Goal: Task Accomplishment & Management: Manage account settings

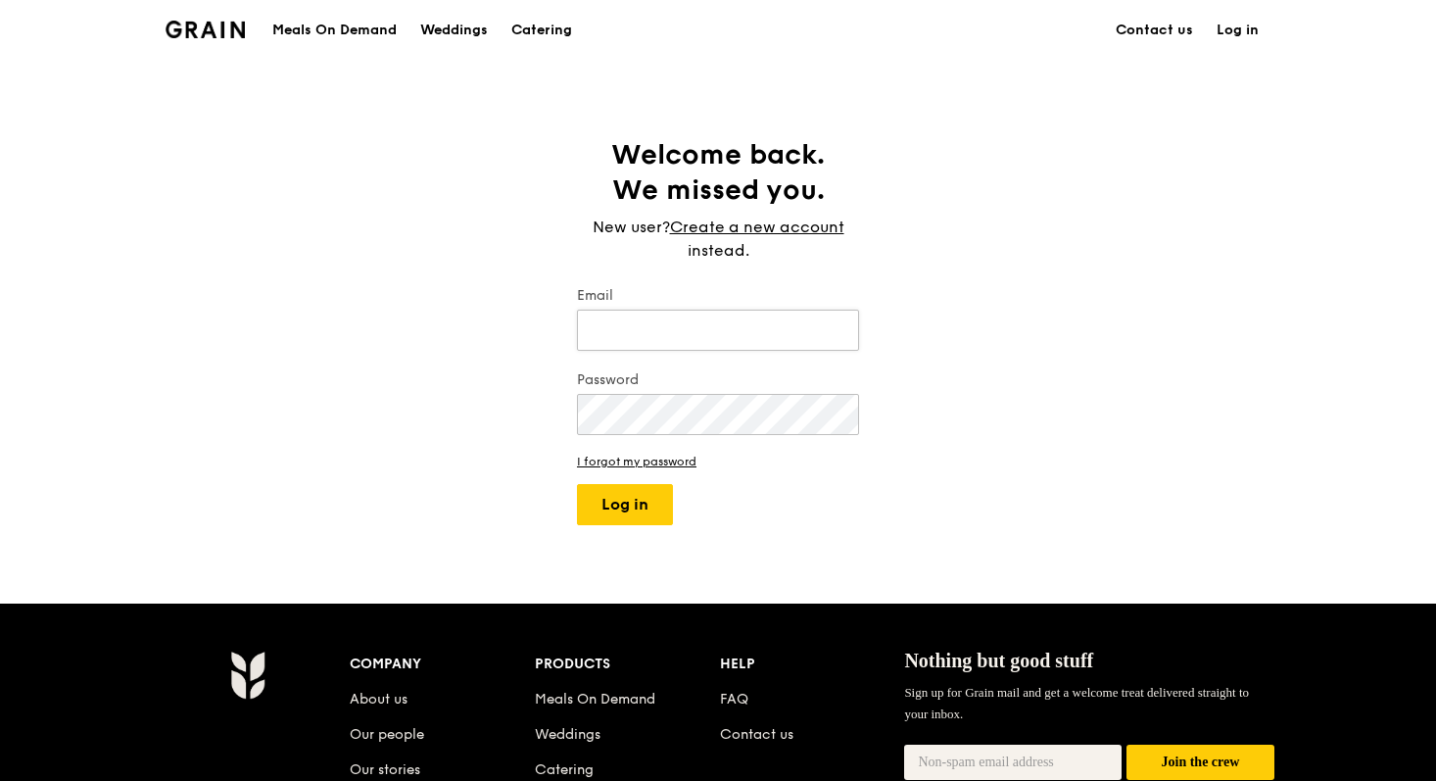
click at [683, 329] on input "Email" at bounding box center [718, 330] width 282 height 41
type input "ted@grain.com.sg"
click at [604, 502] on button "Log in" at bounding box center [625, 504] width 96 height 41
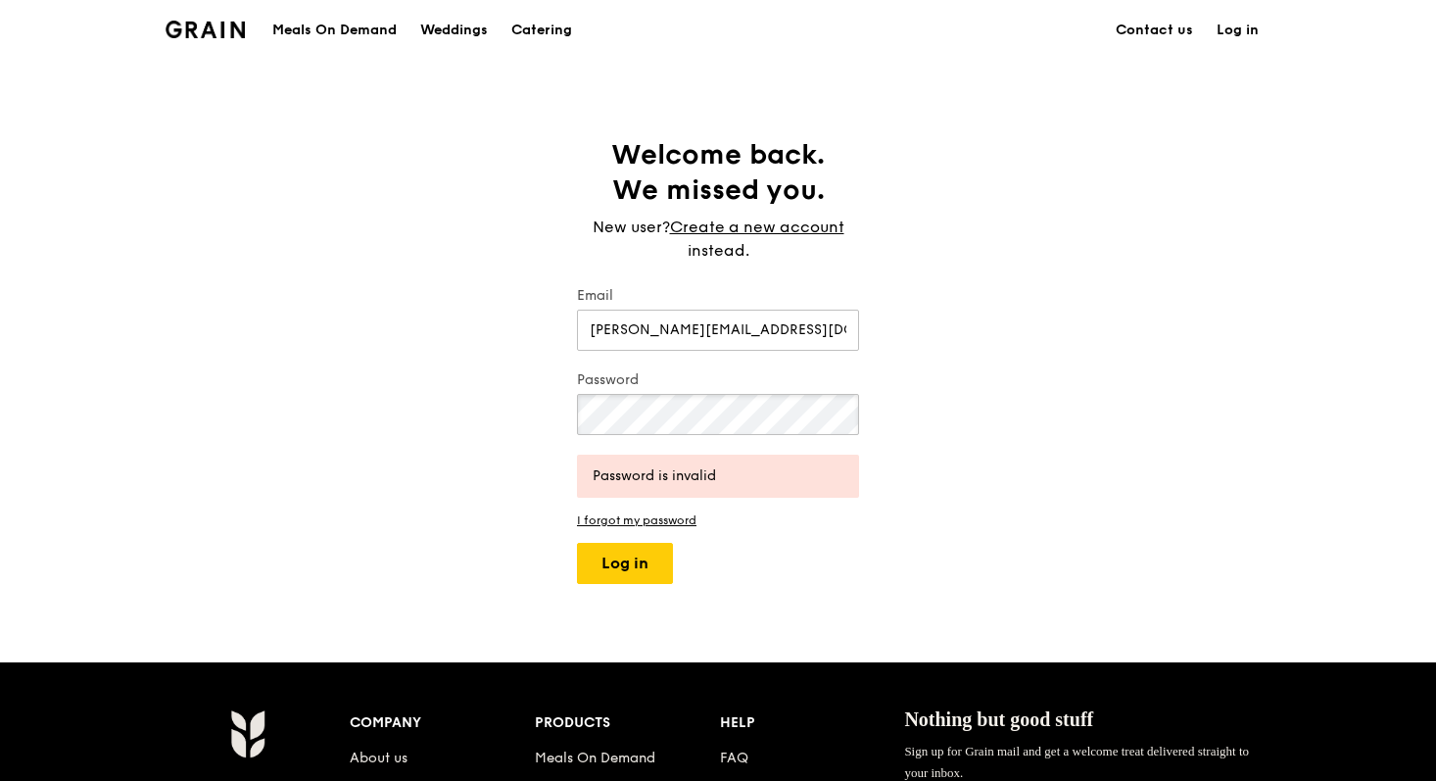
click at [577, 543] on button "Log in" at bounding box center [625, 563] width 96 height 41
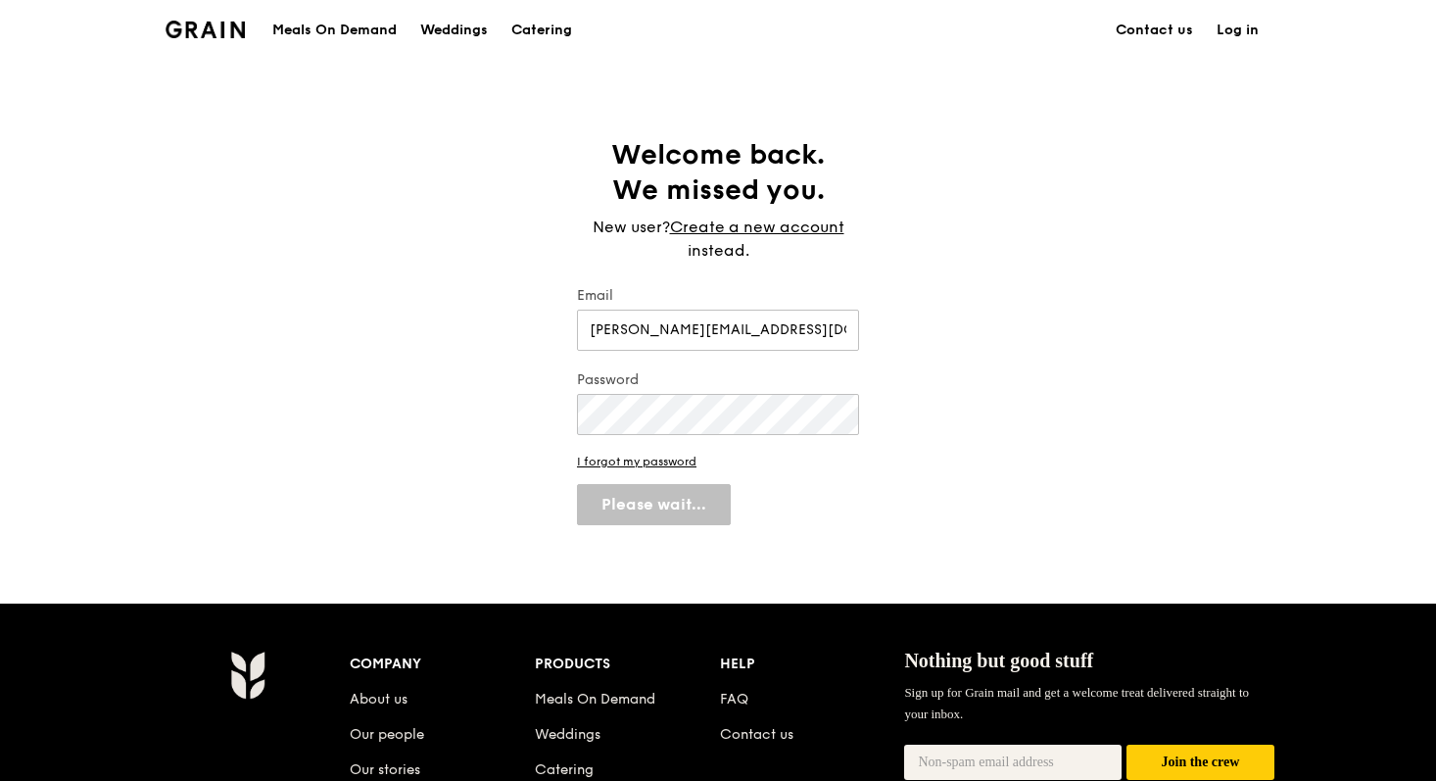
select select "100"
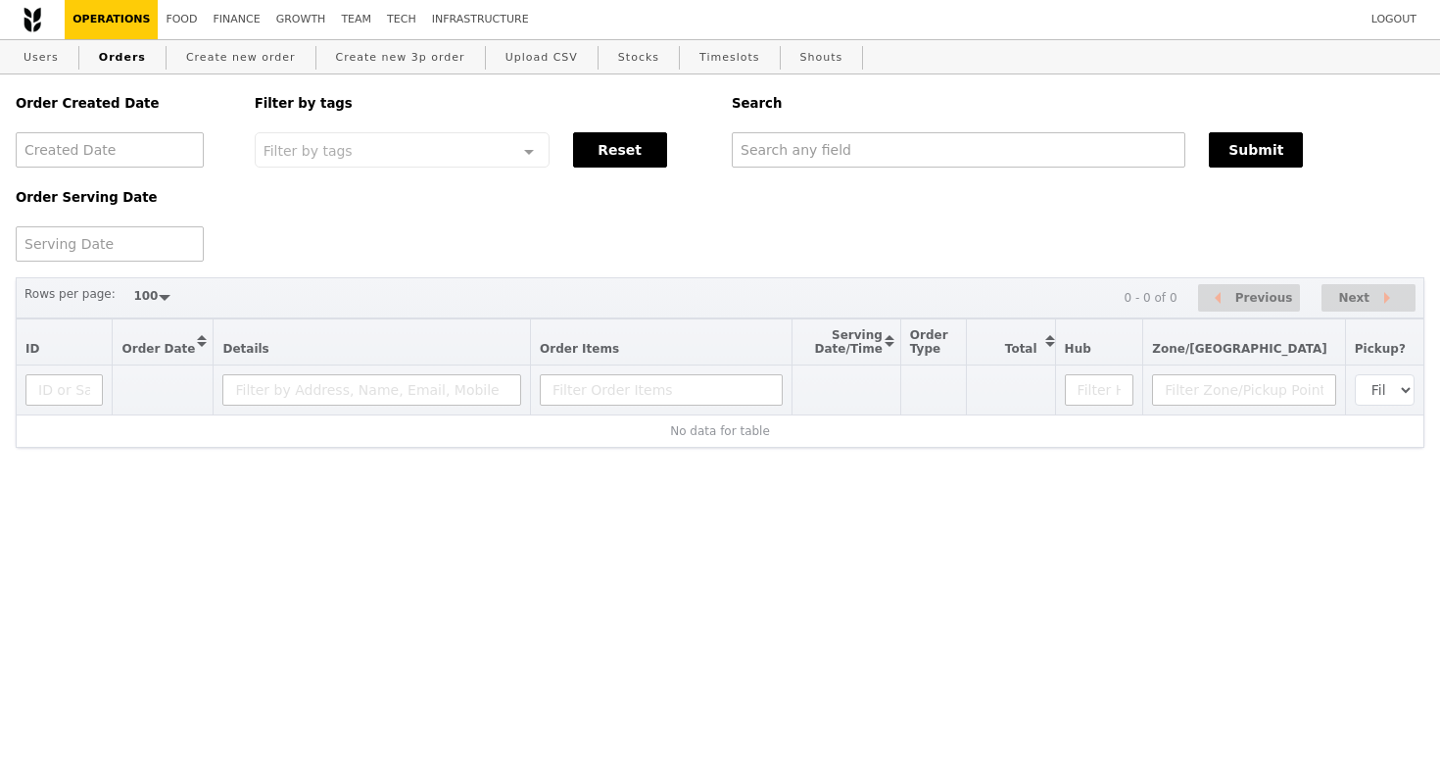
select select "100"
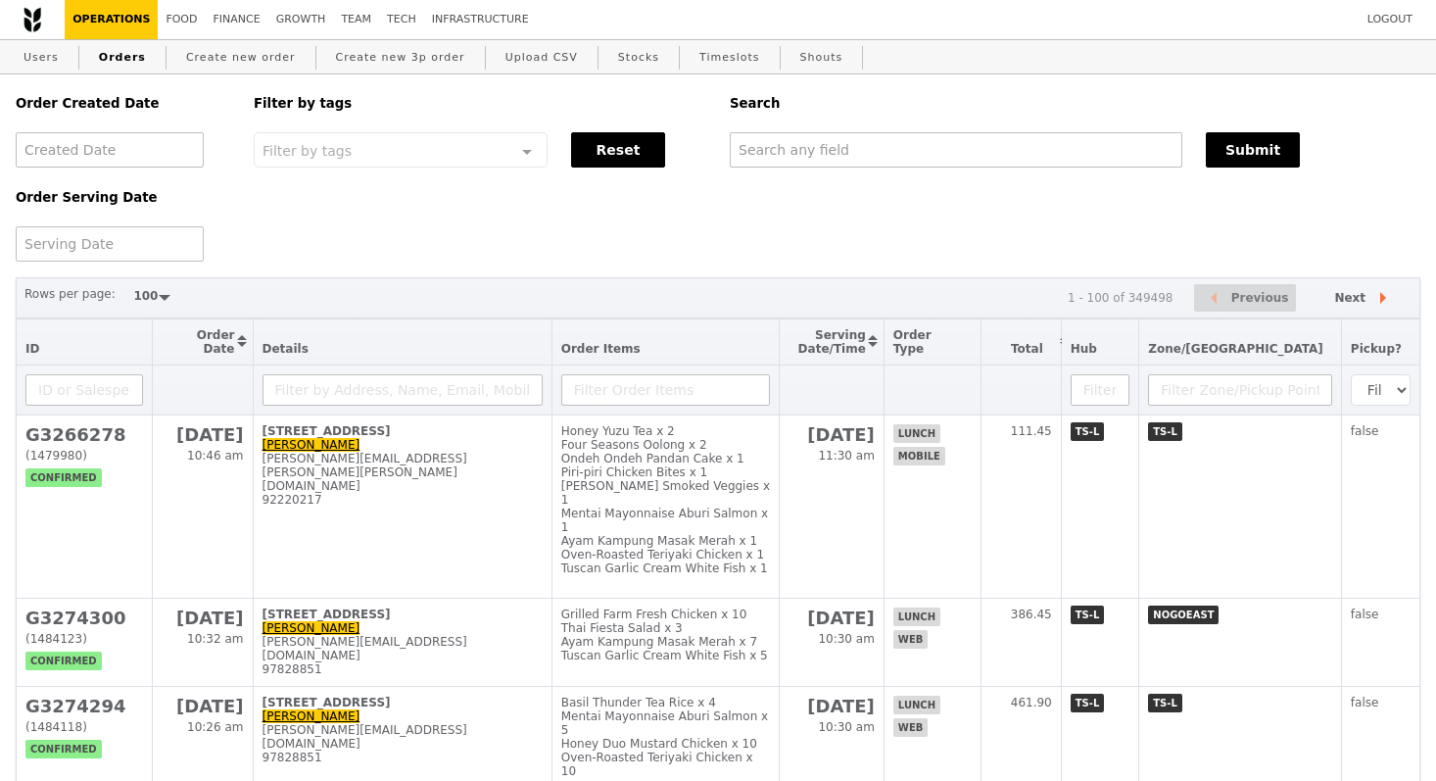
click at [322, 193] on div "Order Created Date Order Serving Date Filter by tags Filter by tags Meal_Plan W…" at bounding box center [718, 167] width 1428 height 187
click at [427, 218] on div "Order Created Date Order Serving Date Filter by tags Filter by tags Meal_Plan W…" at bounding box center [718, 167] width 1428 height 187
click at [30, 45] on link "Users" at bounding box center [41, 57] width 51 height 35
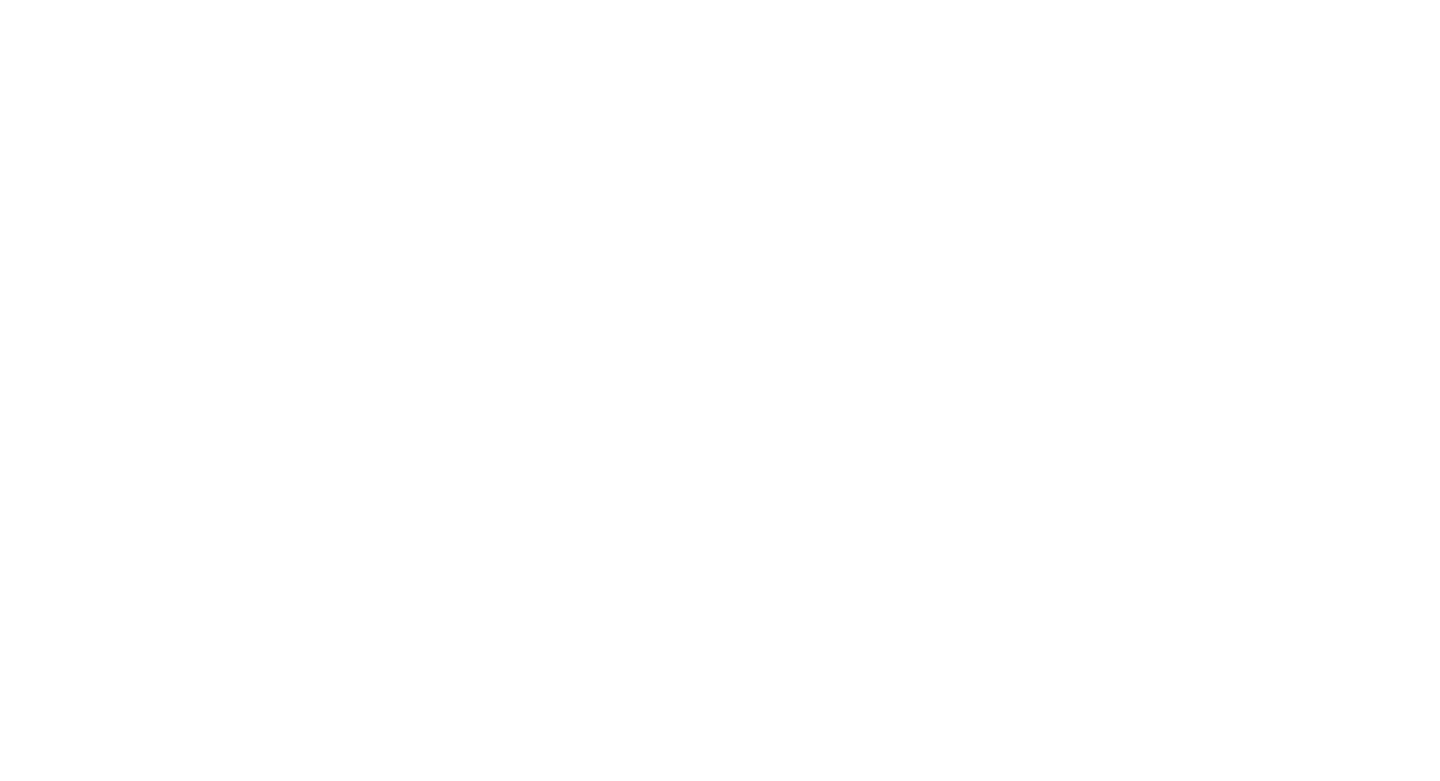
select select "100"
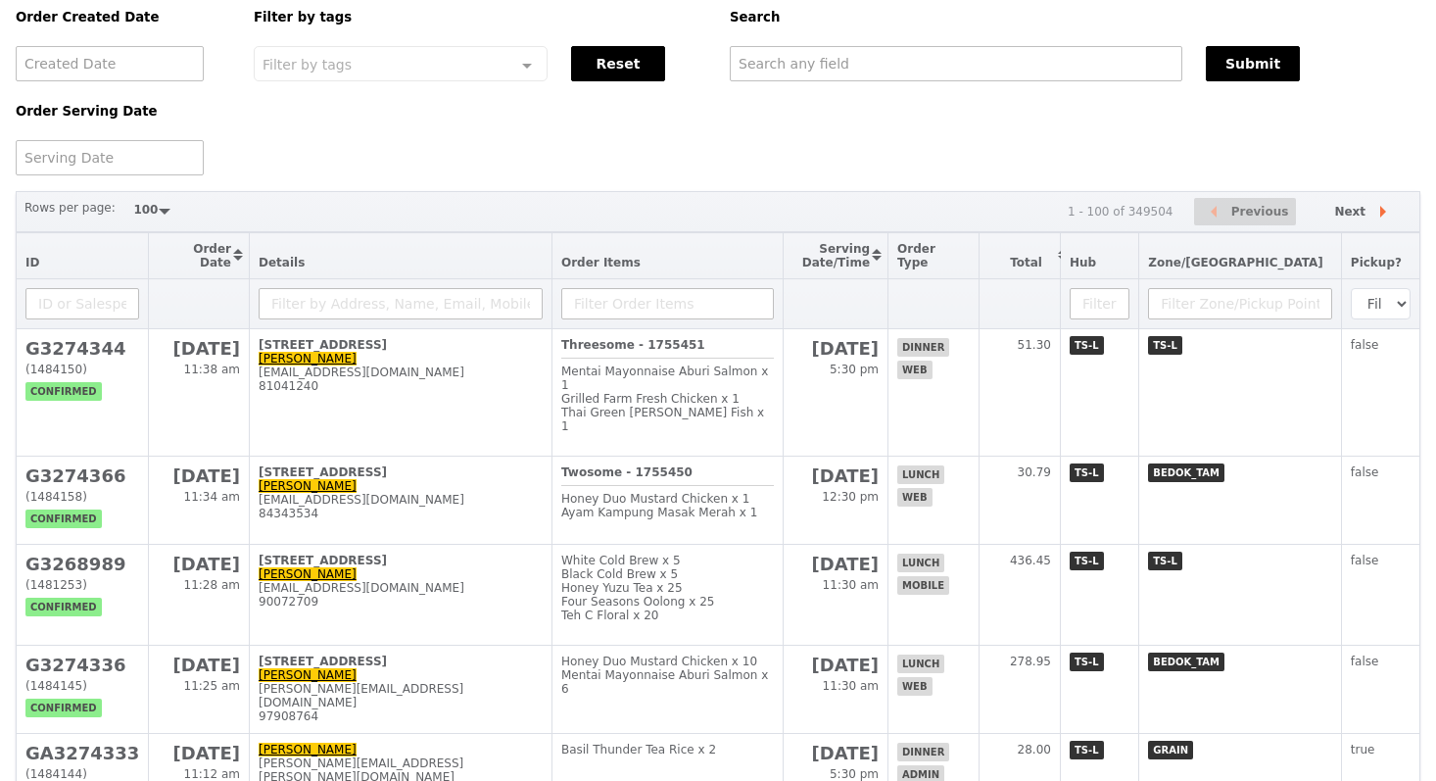
scroll to position [774, 0]
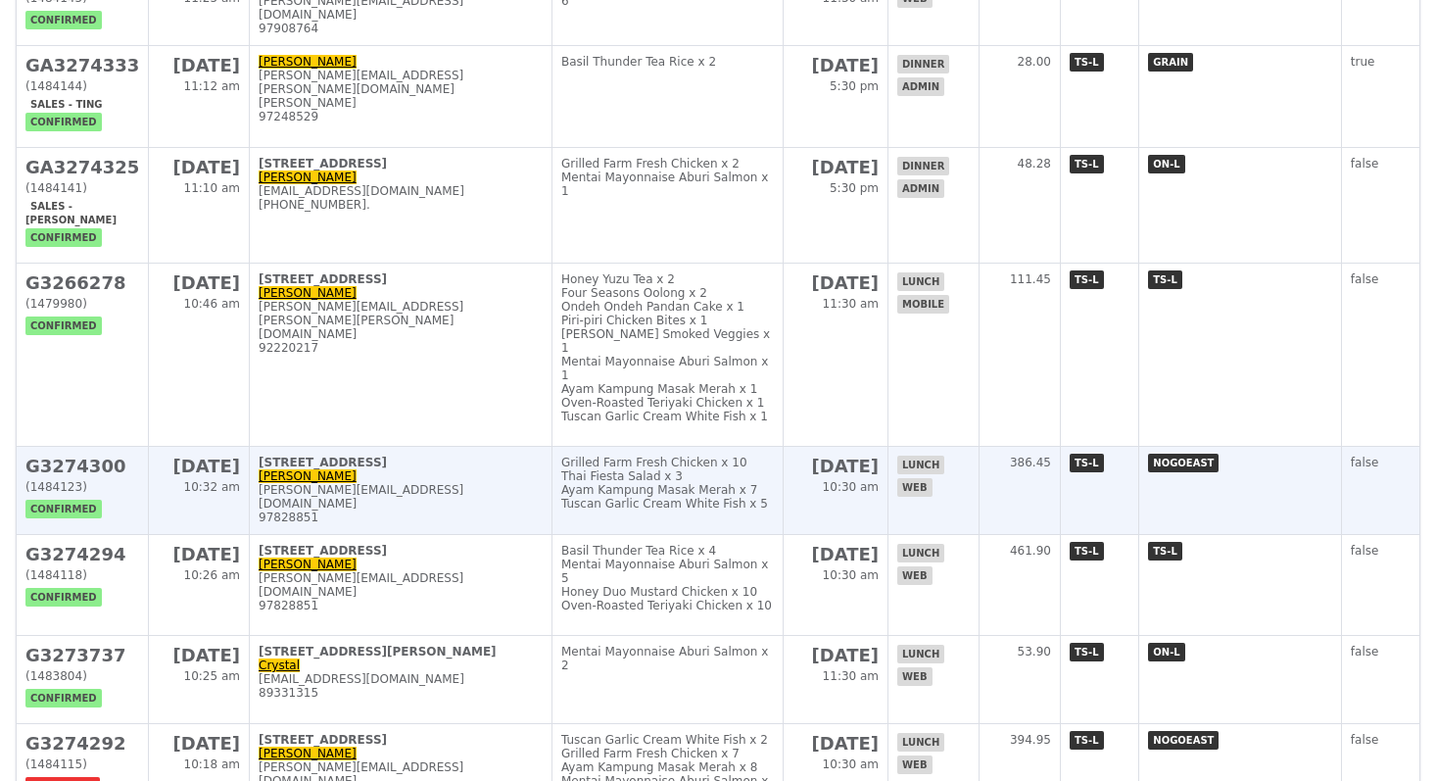
click at [394, 447] on td "30 Changi North Rise, #01-01 Michelle Sin michelle.sin@boeing.com 97828851" at bounding box center [401, 491] width 303 height 88
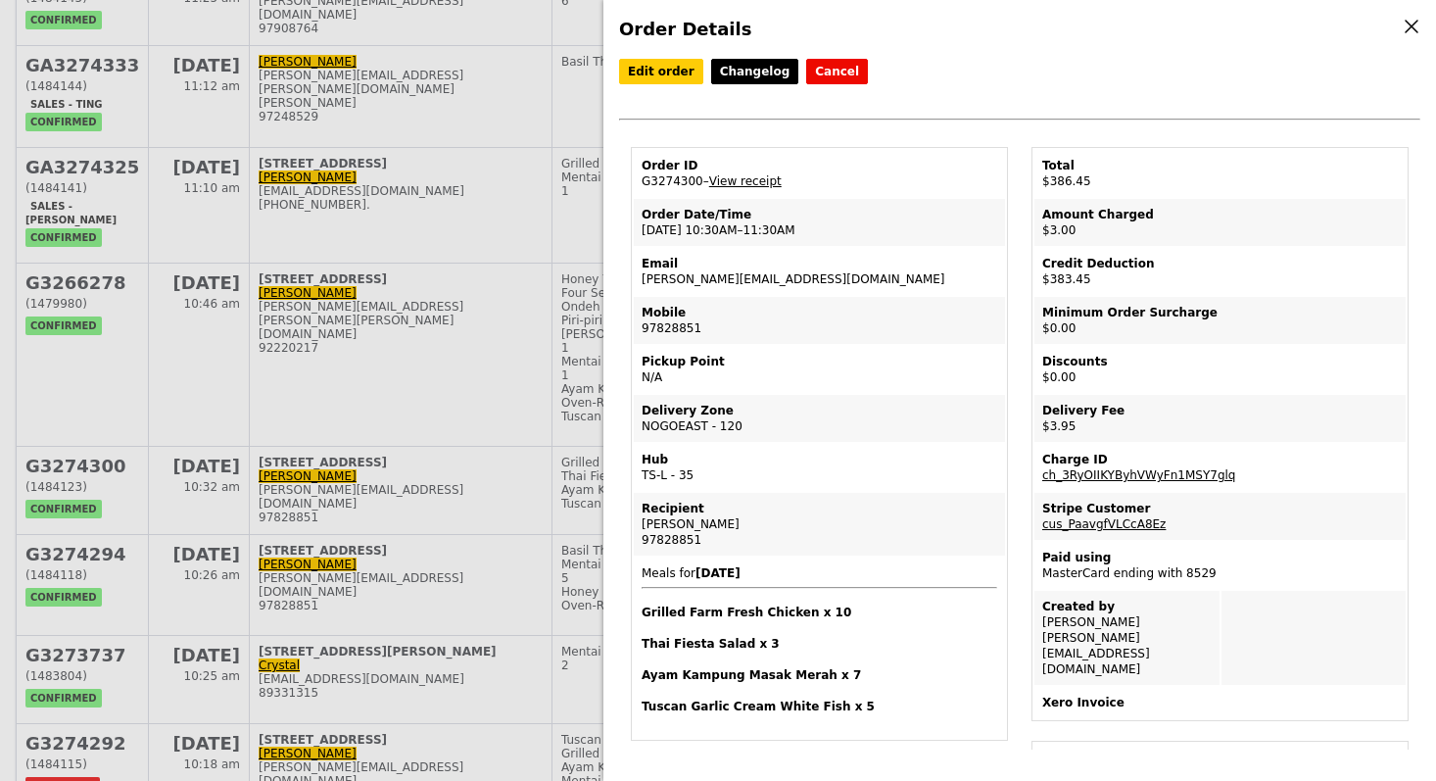
click at [505, 298] on div "Order Details Edit order Changelog Cancel Order ID G3274300 – View receipt Orde…" at bounding box center [718, 390] width 1436 height 781
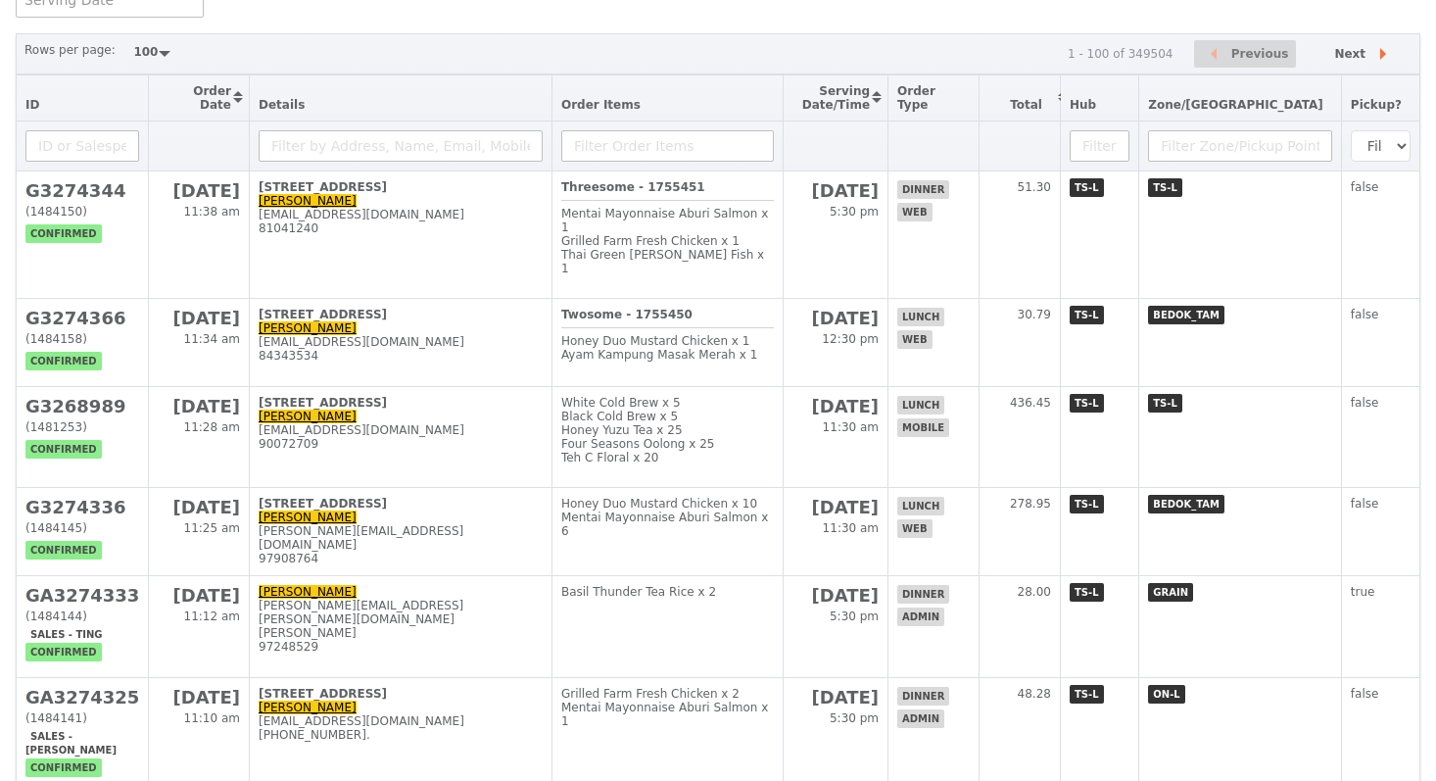
scroll to position [318, 0]
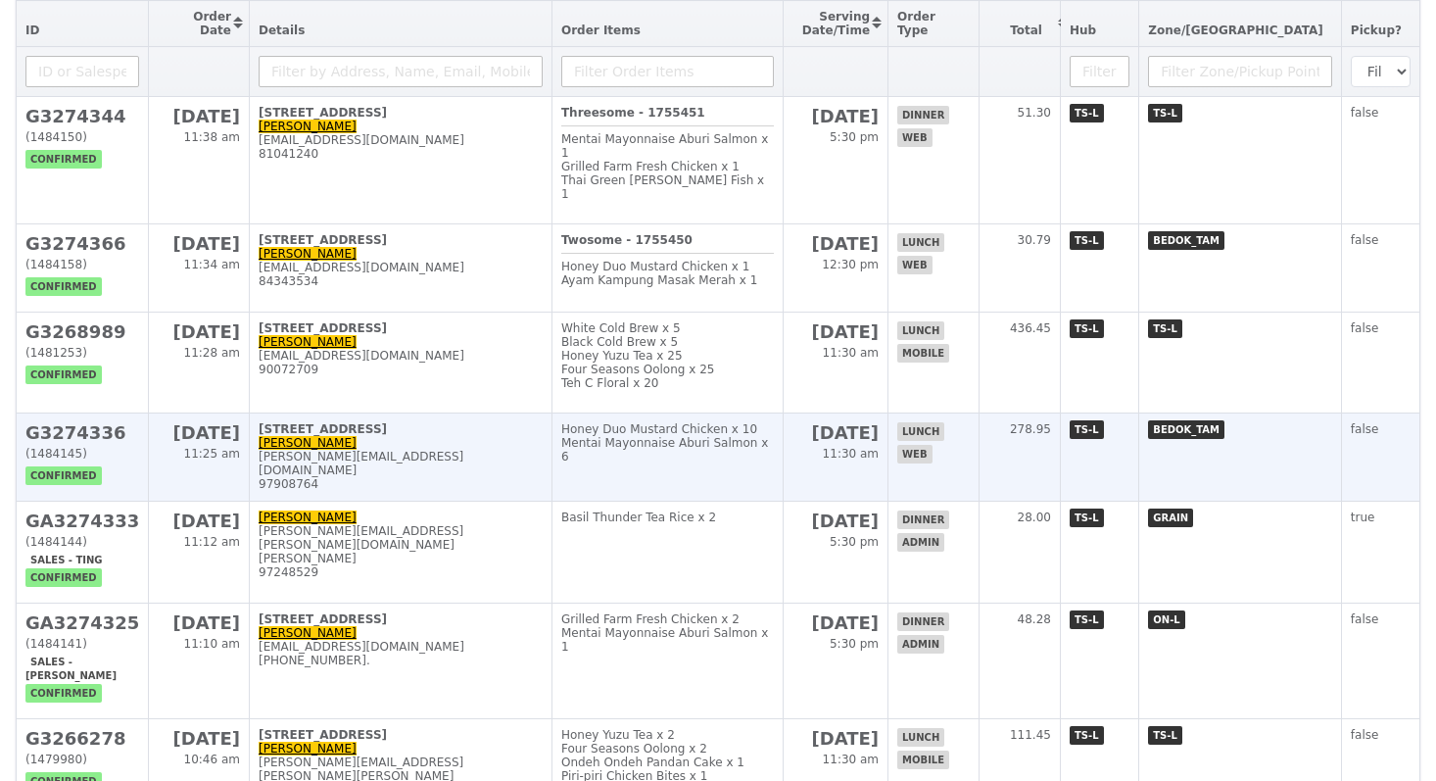
click at [475, 422] on div "16 Tampines Industrial Crescent, #01-00" at bounding box center [401, 429] width 284 height 14
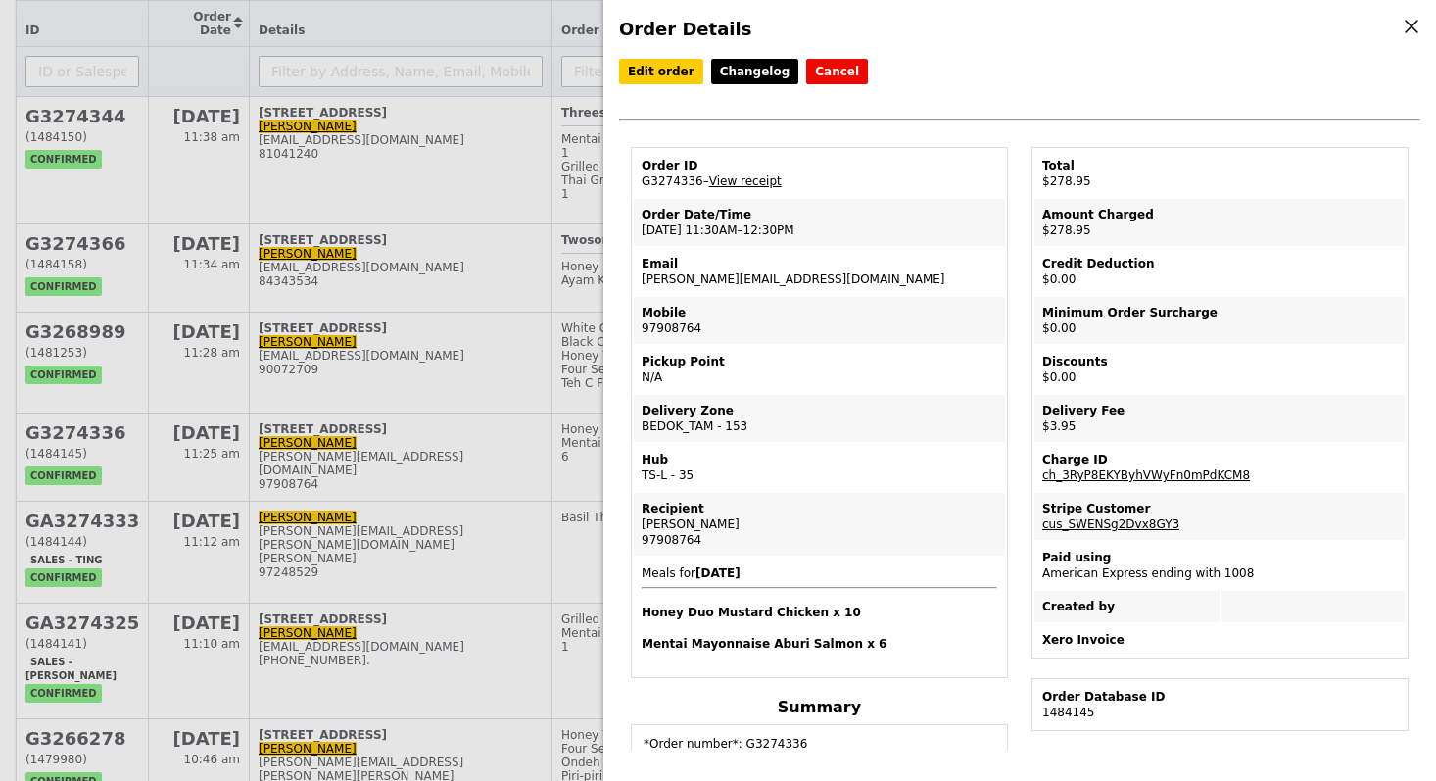
click at [443, 628] on div "Order Details Edit order Changelog Cancel Order ID G3274336 – View receipt Orde…" at bounding box center [718, 390] width 1436 height 781
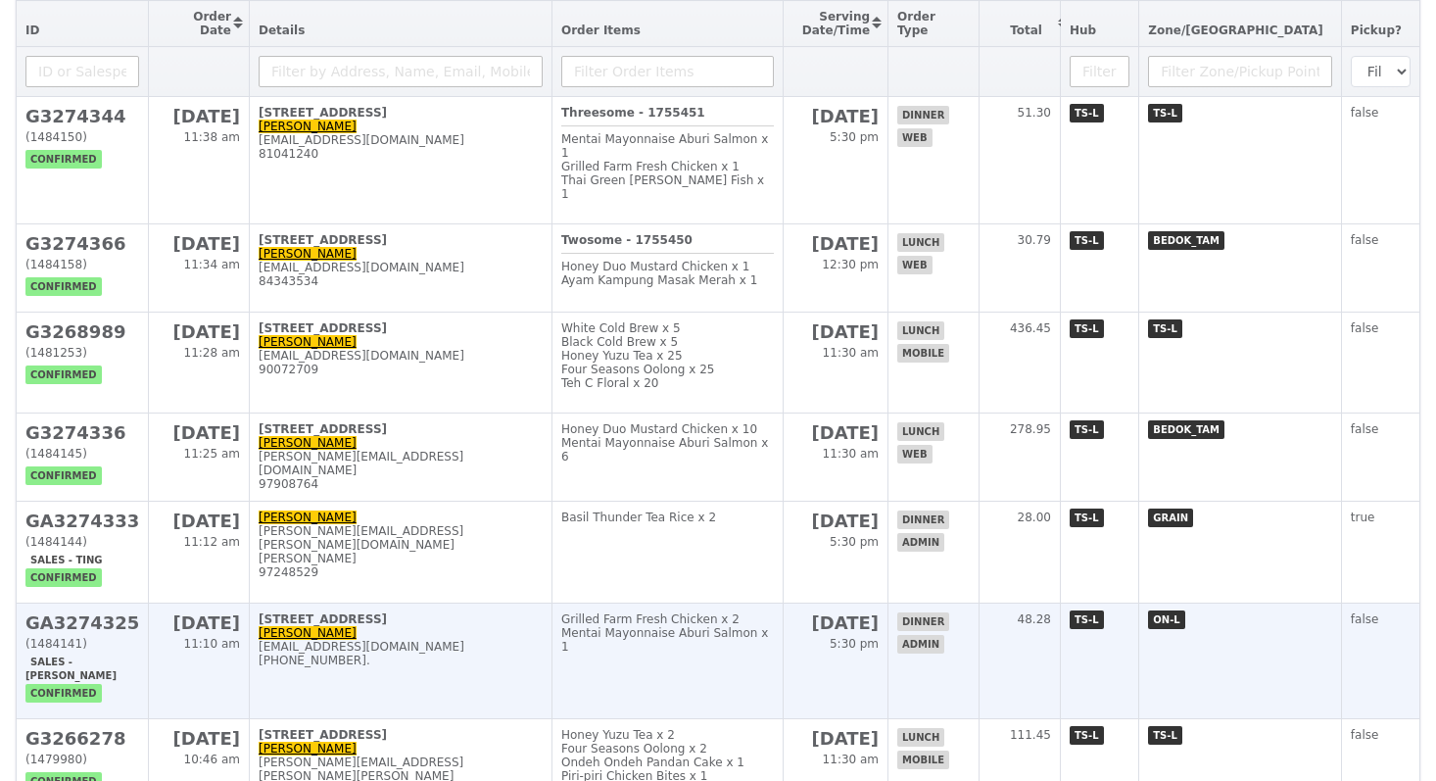
click at [493, 640] on div "alka@podiumsociety.com" at bounding box center [401, 647] width 284 height 14
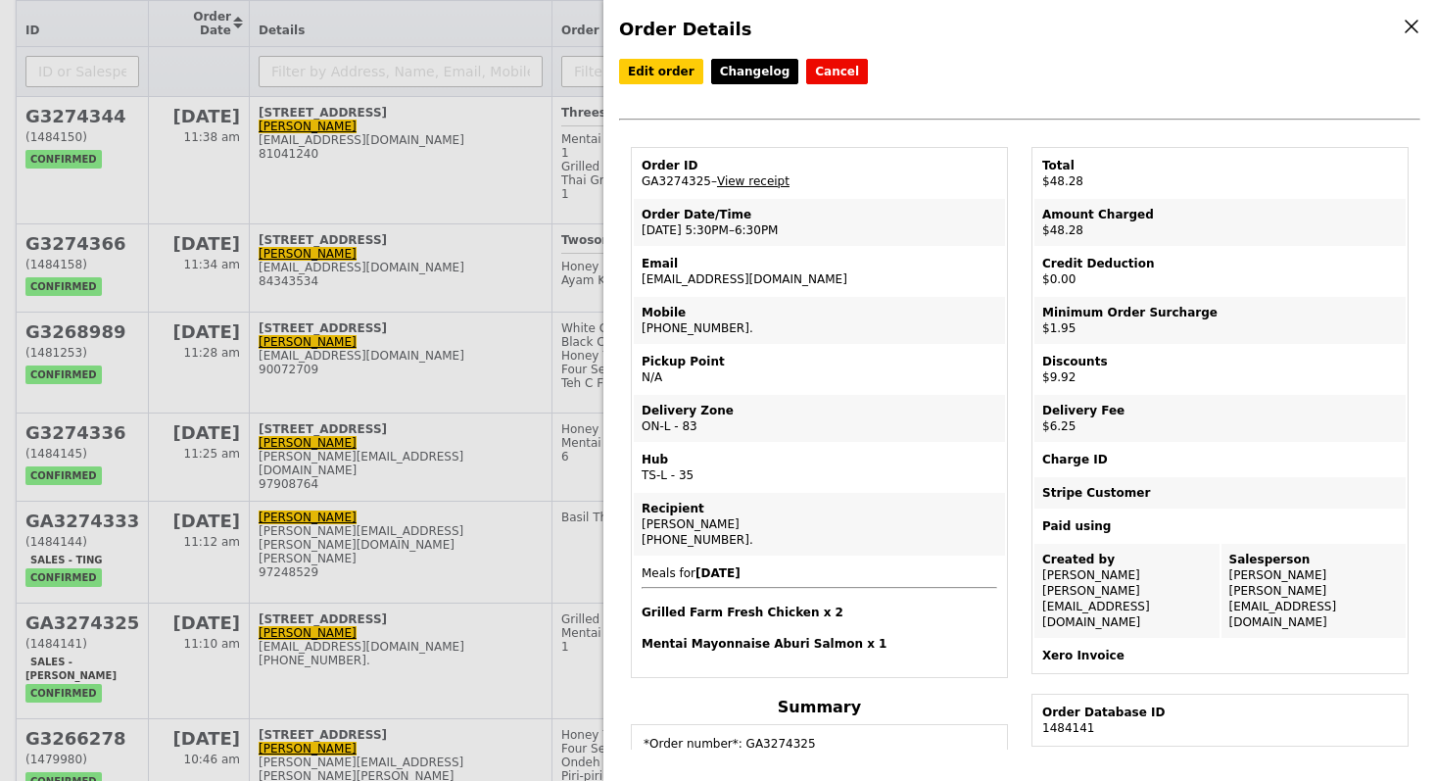
click at [419, 530] on div "Order Details Edit order Changelog Cancel Order ID GA3274325 – View receipt Ord…" at bounding box center [718, 390] width 1436 height 781
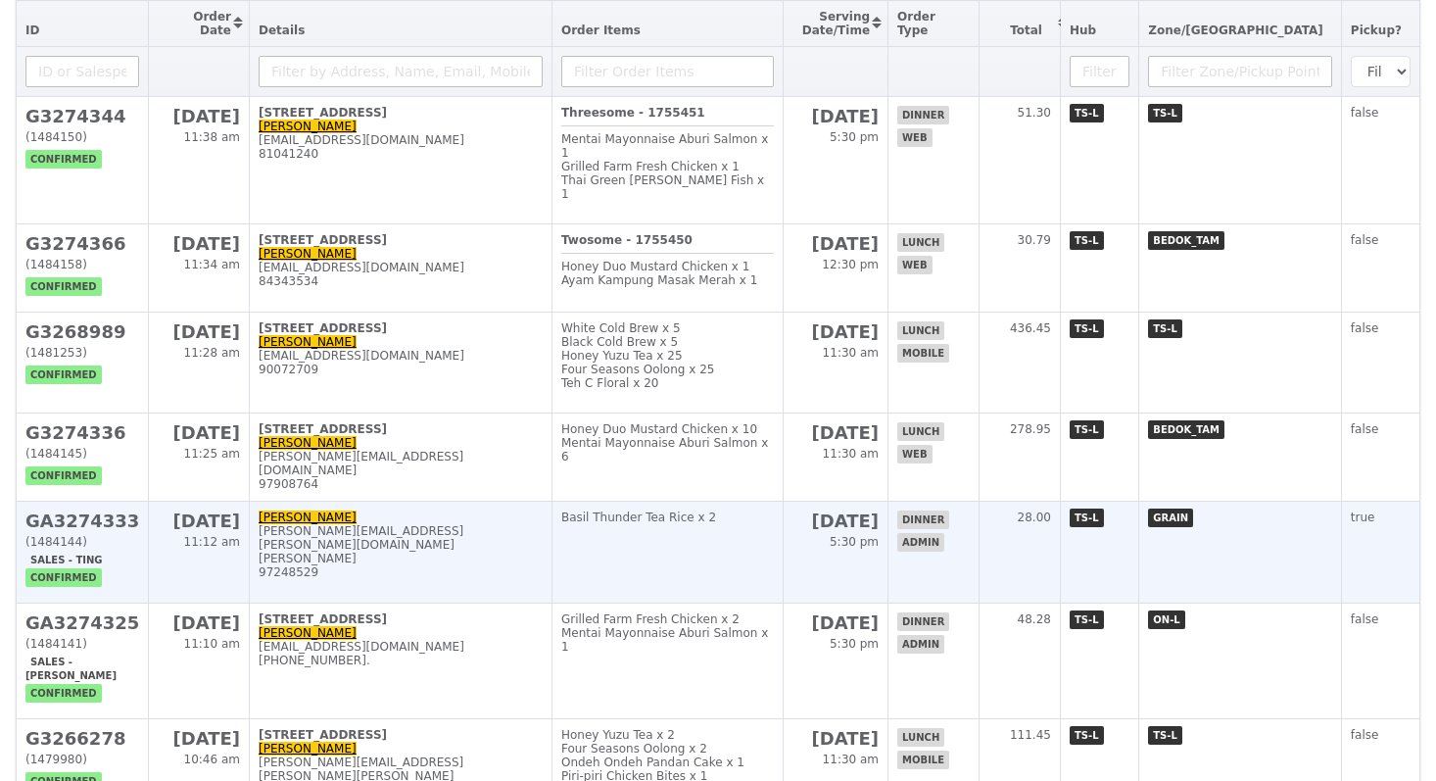
click at [473, 565] on div "97248529" at bounding box center [401, 572] width 284 height 14
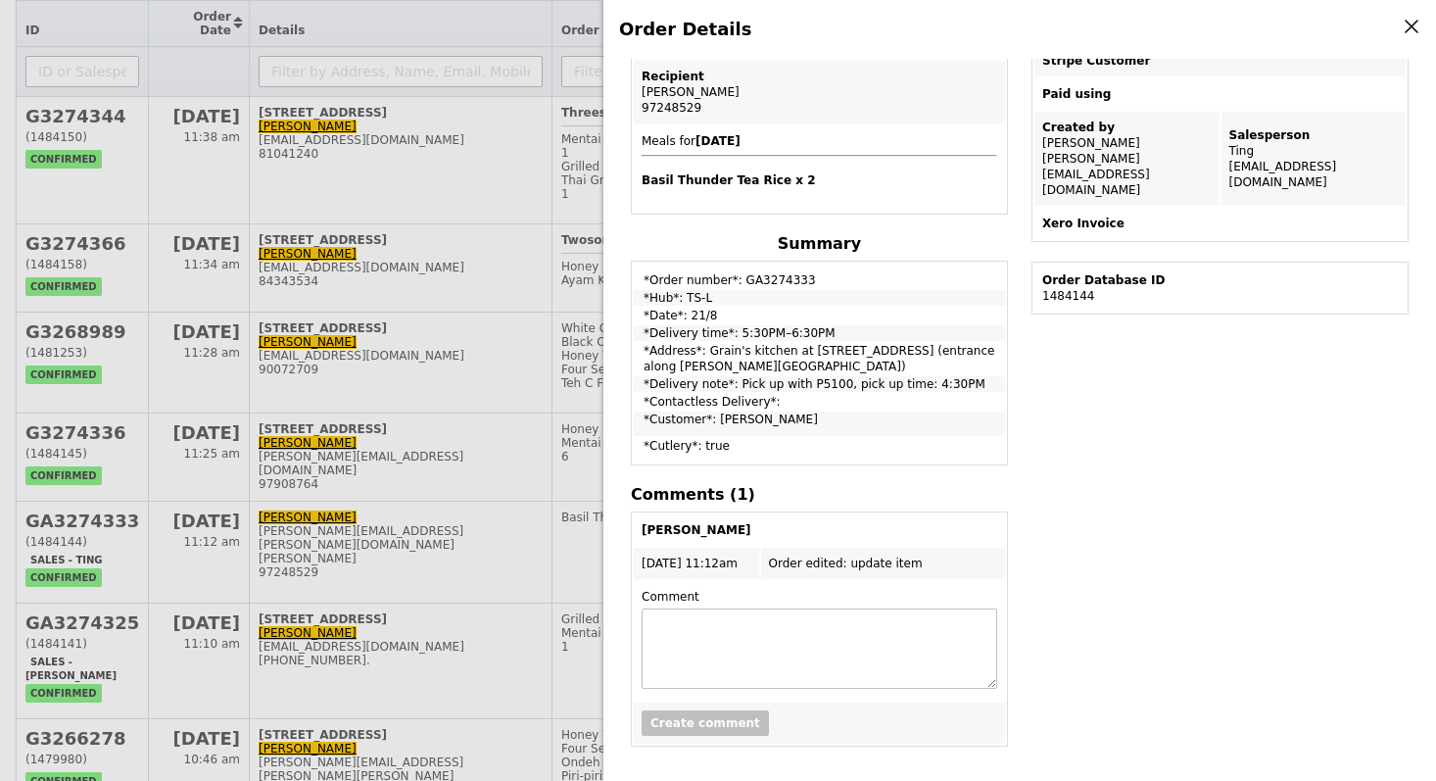
scroll to position [0, 0]
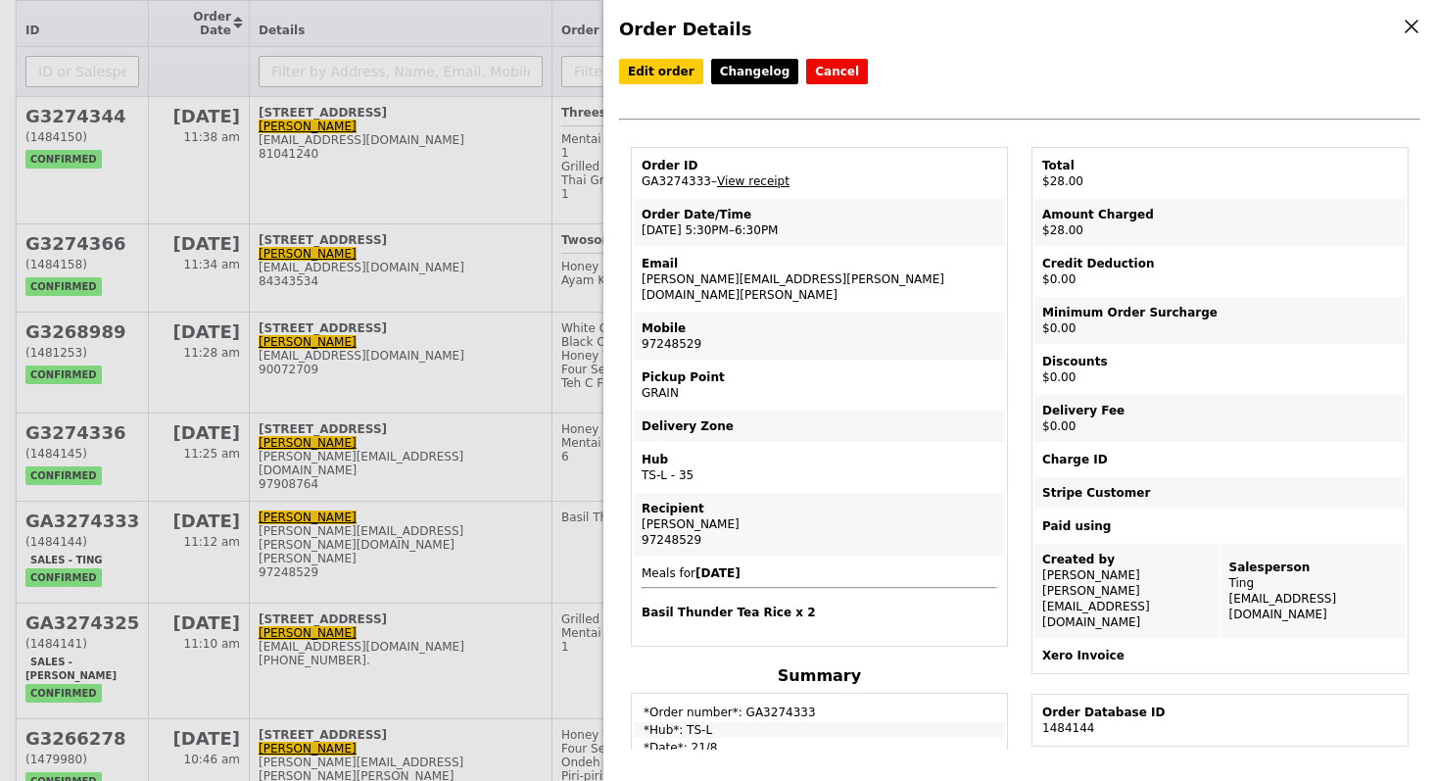
click at [483, 179] on div "Order Details Edit order Changelog Cancel Order ID GA3274333 – View receipt Ord…" at bounding box center [718, 390] width 1436 height 781
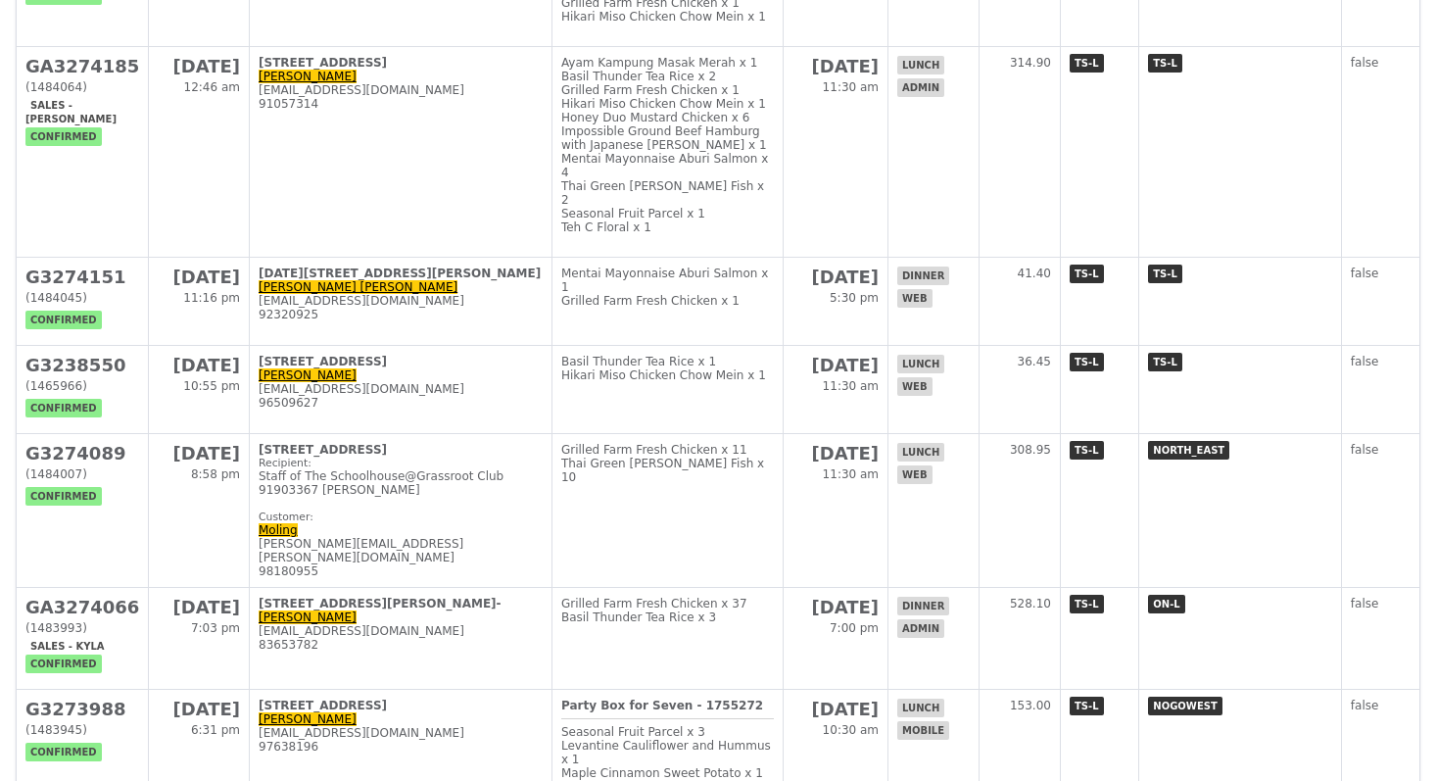
scroll to position [1991, 0]
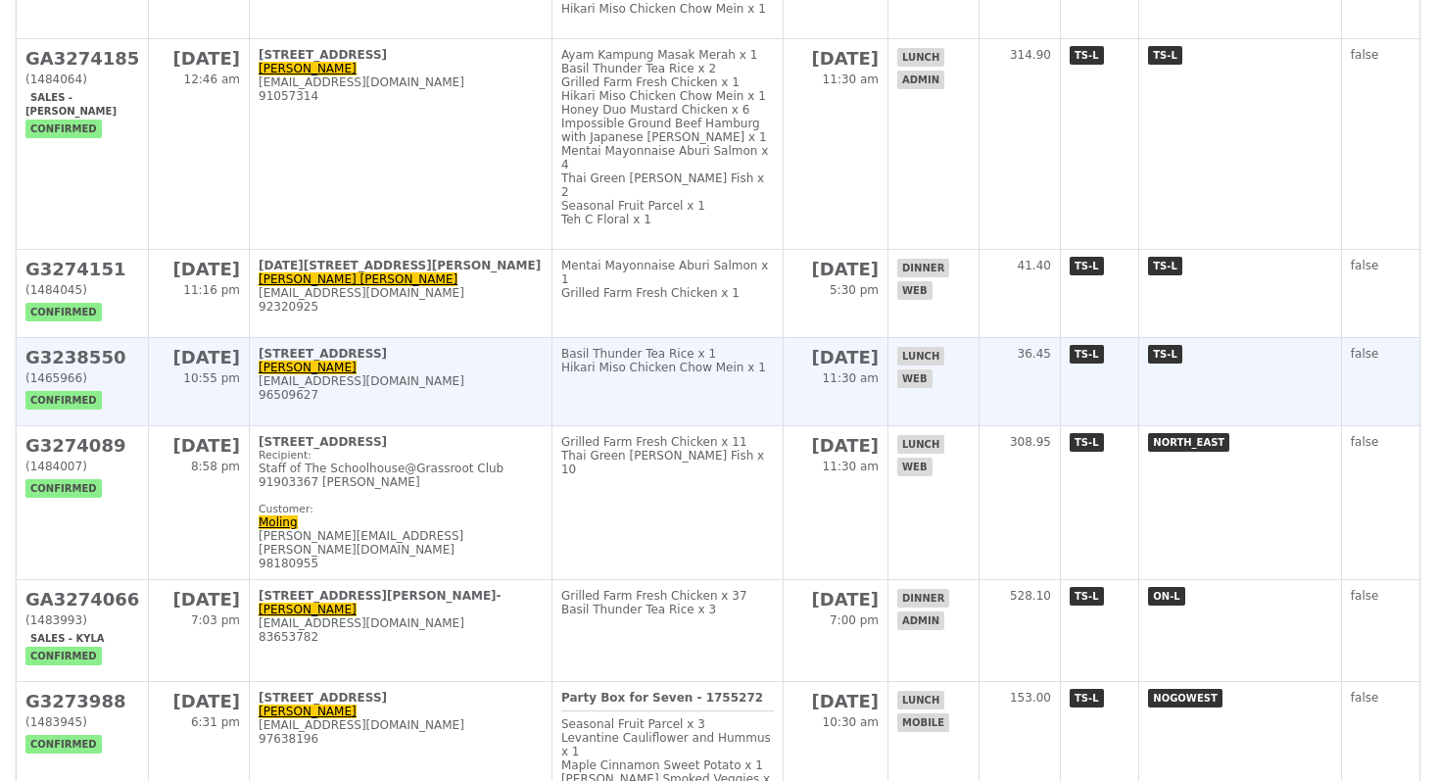
click at [431, 338] on td "2 Shunfu Road, #17-04 Philip sc.chanp@gmail.com 96509627" at bounding box center [401, 382] width 303 height 88
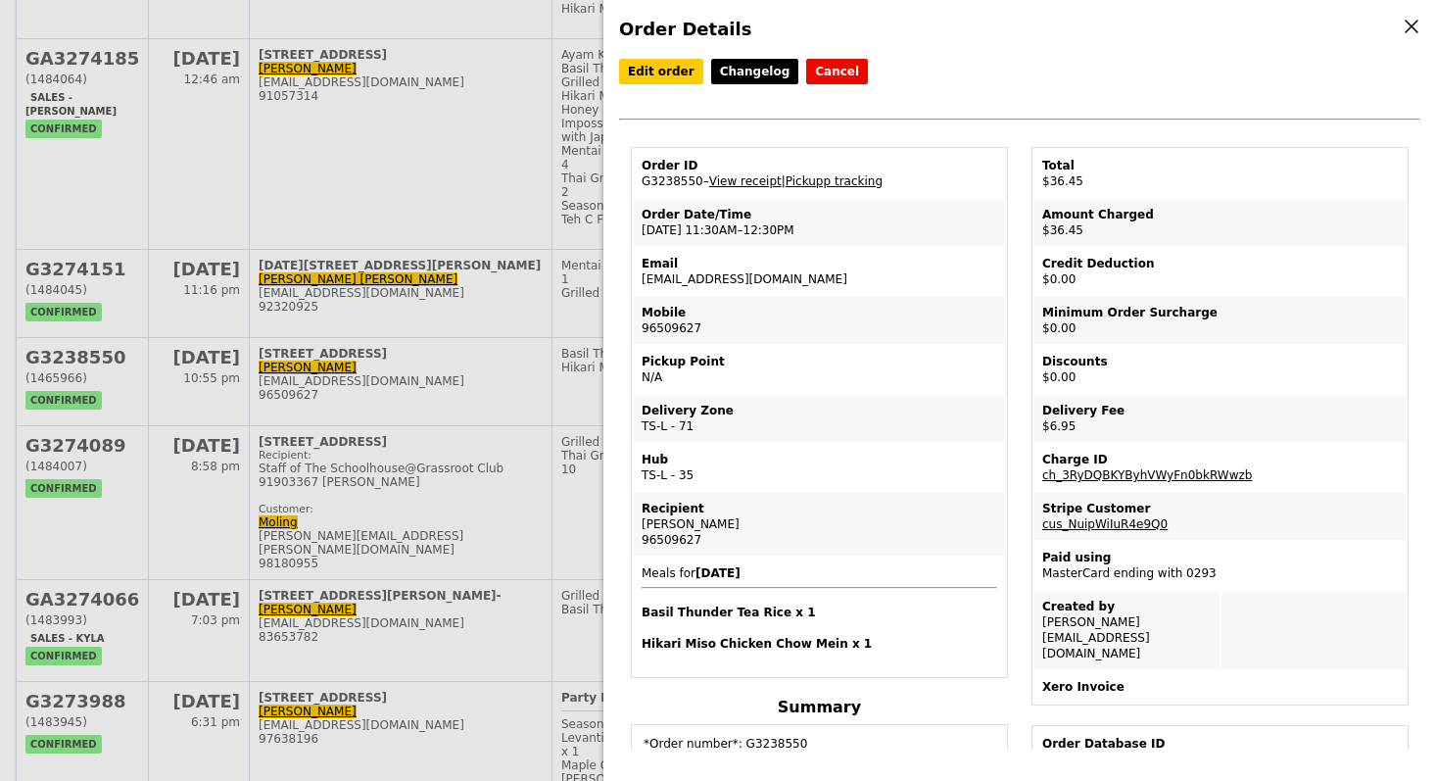
click at [413, 337] on div "Order Details Edit order Changelog Cancel Order ID G3238550 – View receipt | Pi…" at bounding box center [718, 390] width 1436 height 781
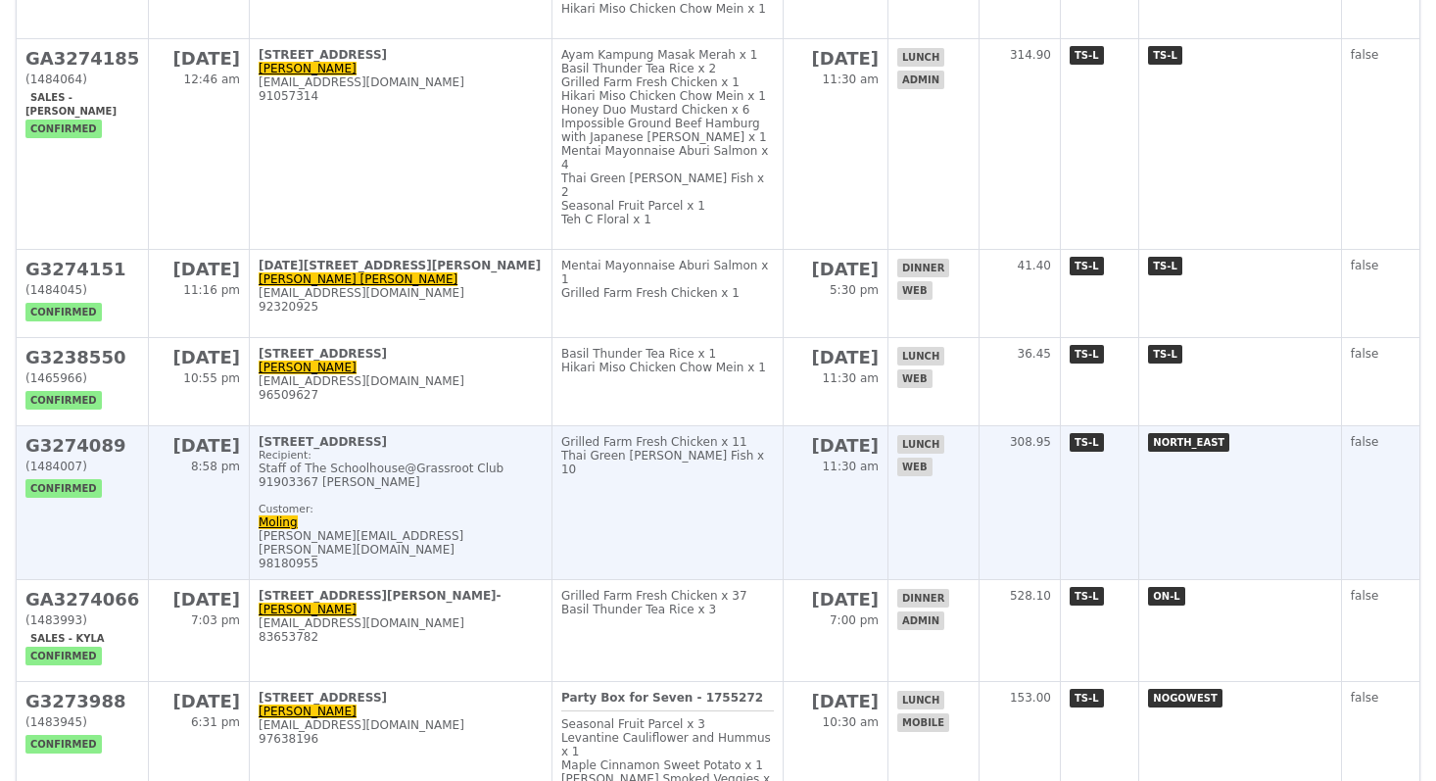
click at [703, 426] on td "Grilled Farm Fresh Chicken x 11 Thai Green Curry Fish x 10" at bounding box center [667, 503] width 231 height 154
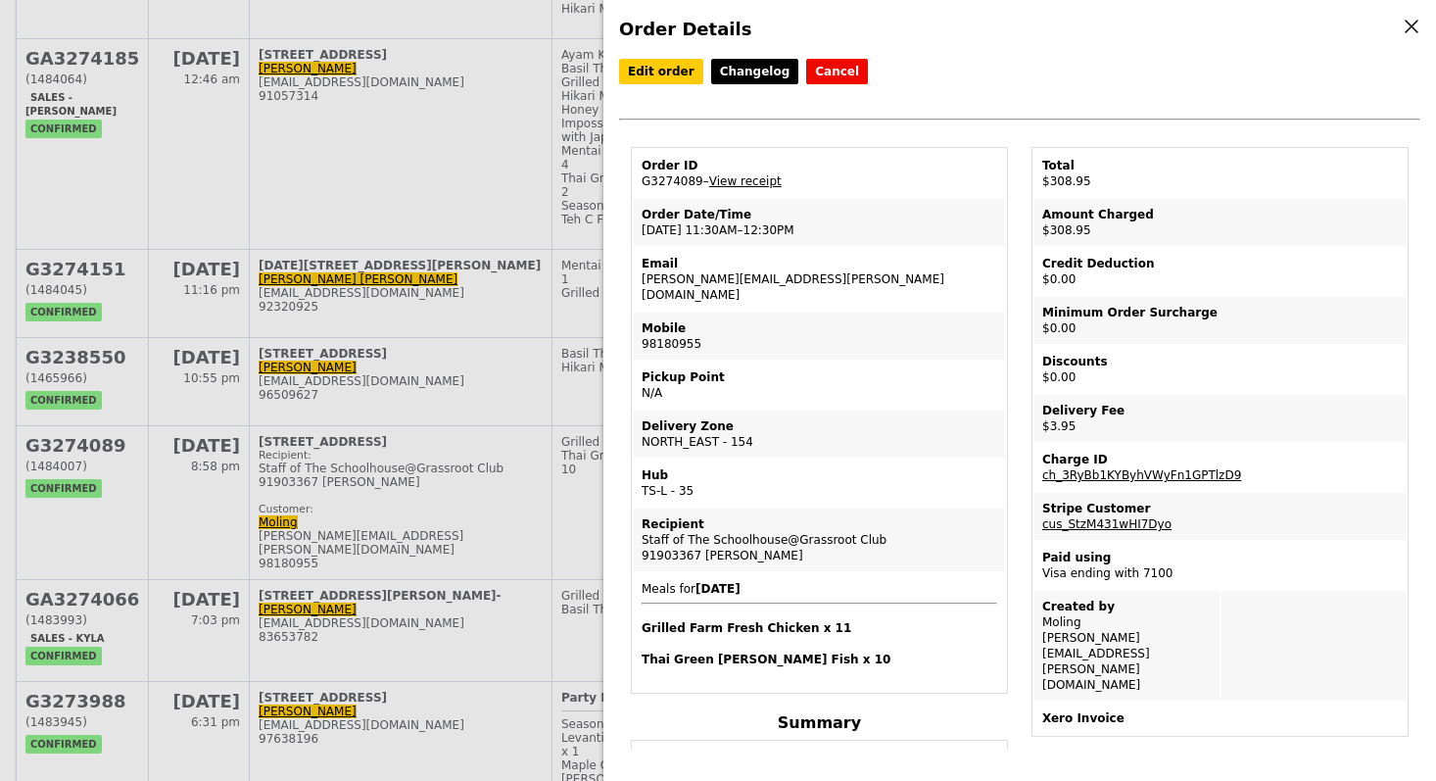
click at [210, 350] on div "Order Details Edit order Changelog Cancel Order ID G3274089 – View receipt Orde…" at bounding box center [718, 390] width 1436 height 781
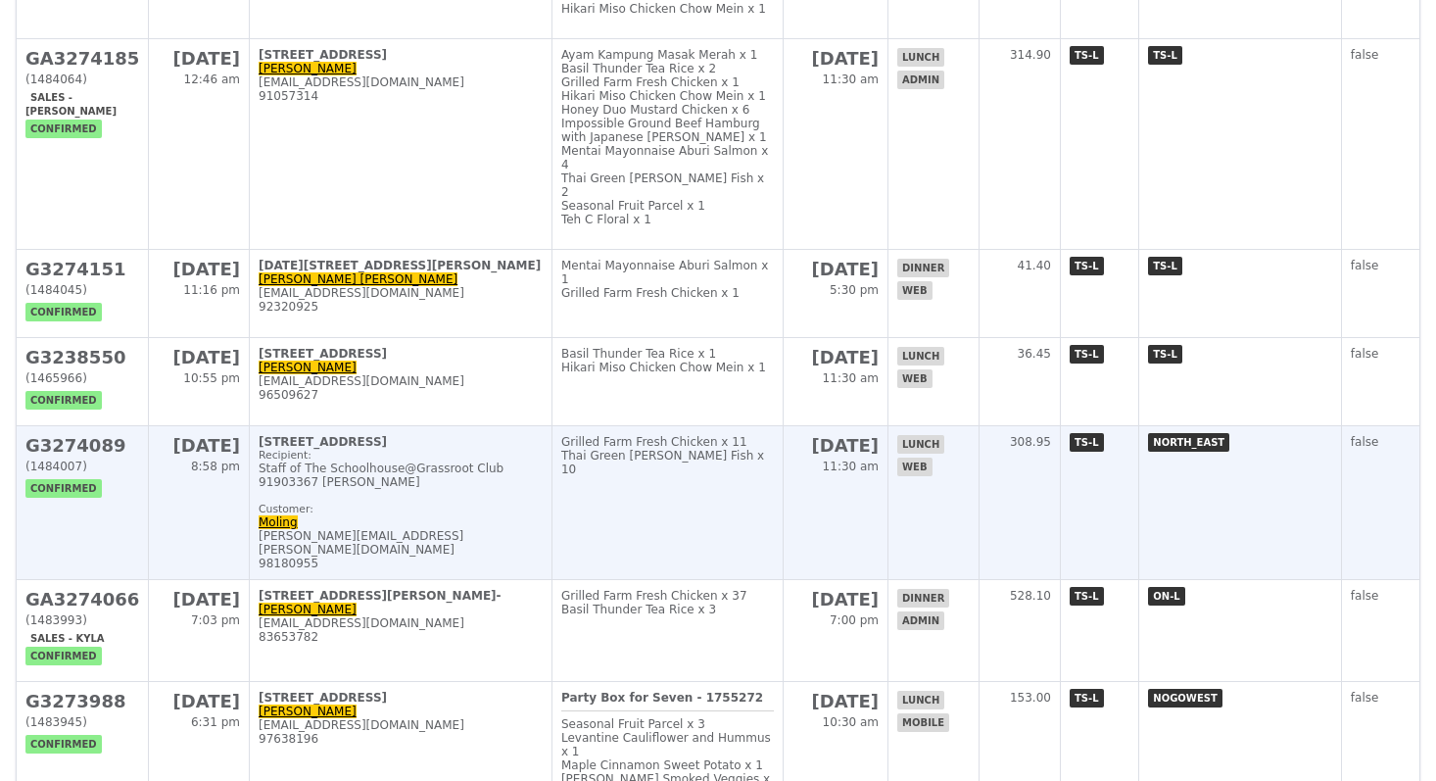
click at [106, 426] on td "G3274089 (1484007) confirmed" at bounding box center [83, 503] width 132 height 154
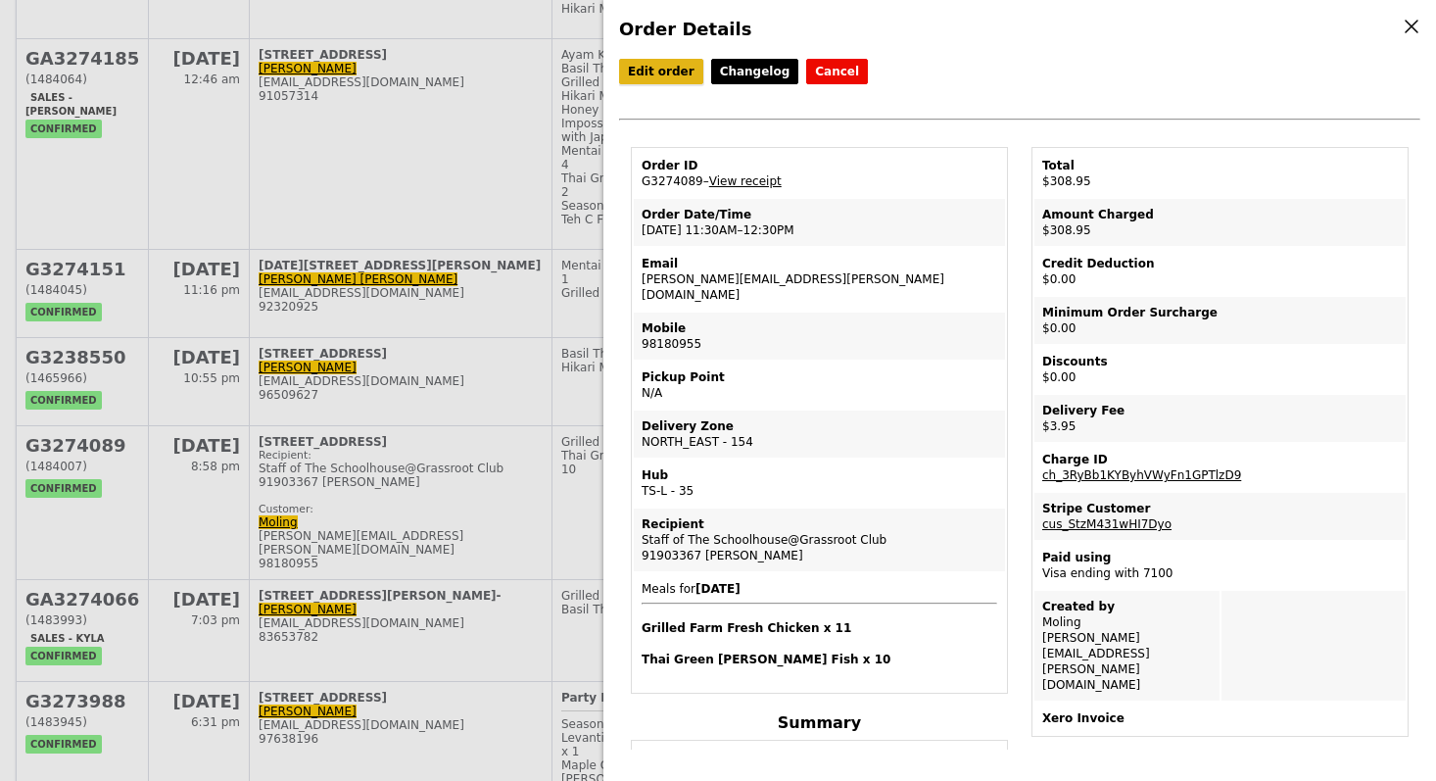
click at [672, 75] on link "Edit order" at bounding box center [661, 71] width 84 height 25
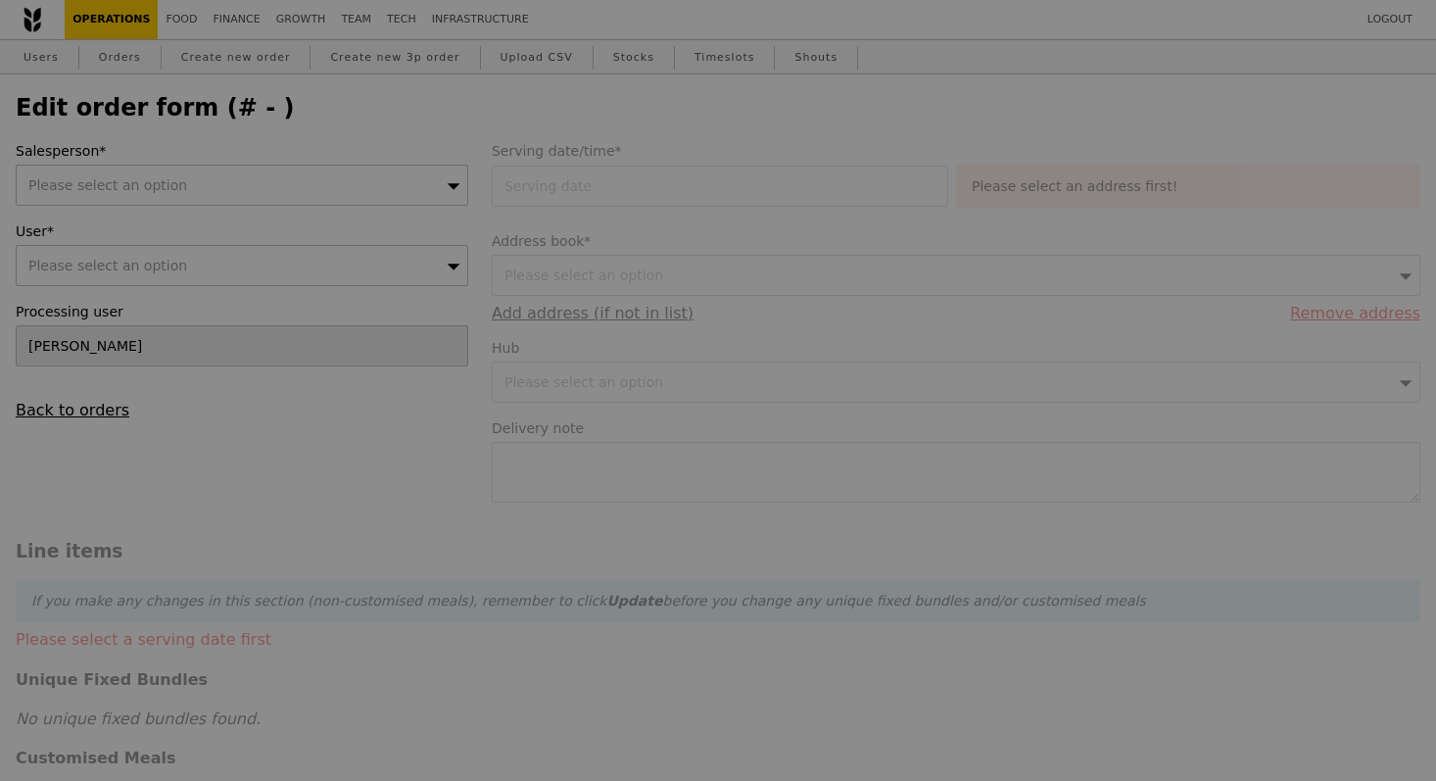
type input "21 Aug 2025"
type textarea "Please deliver between 12-1pm. Teachers’ lunch time."
type input "305.00"
type input "2.71"
type input "2.95"
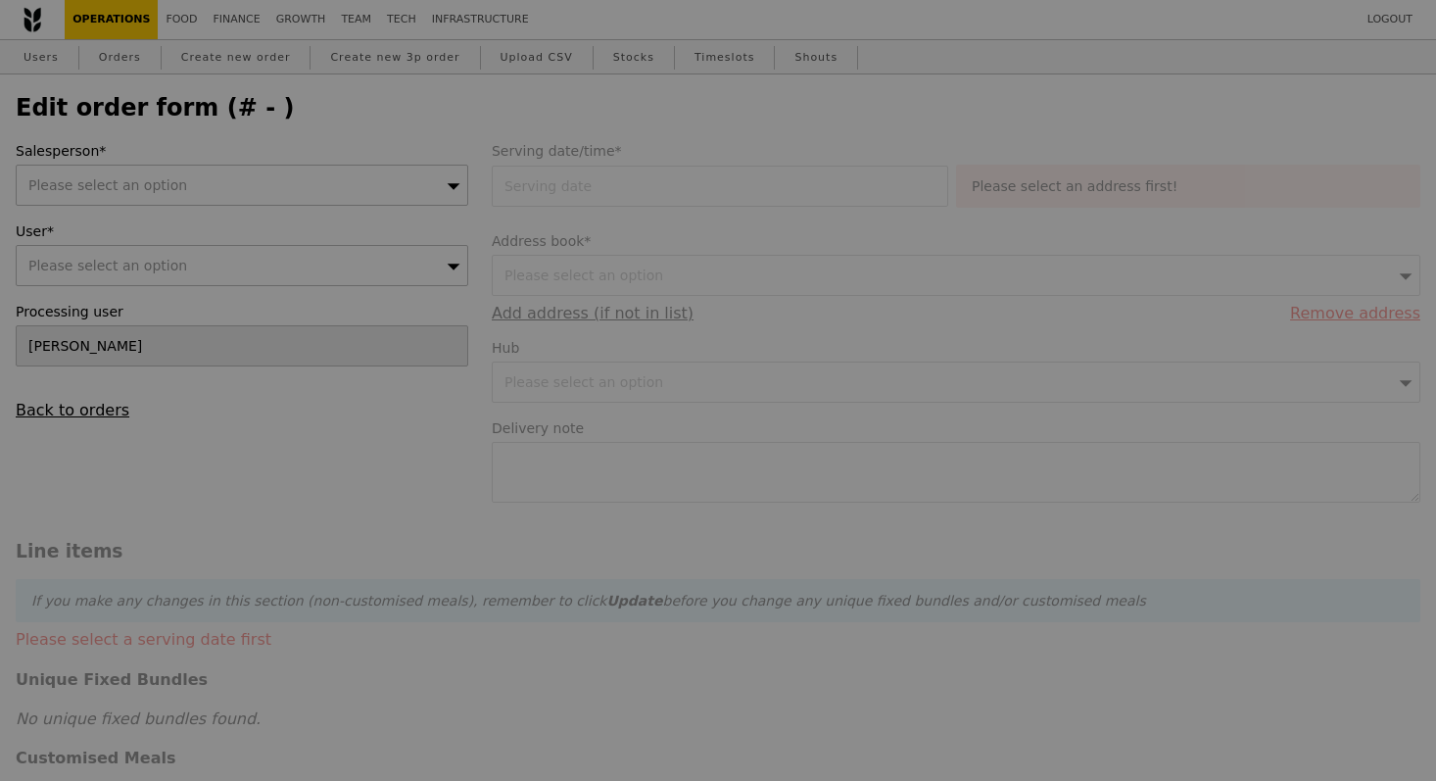
type input "307.95"
type input "Loading..."
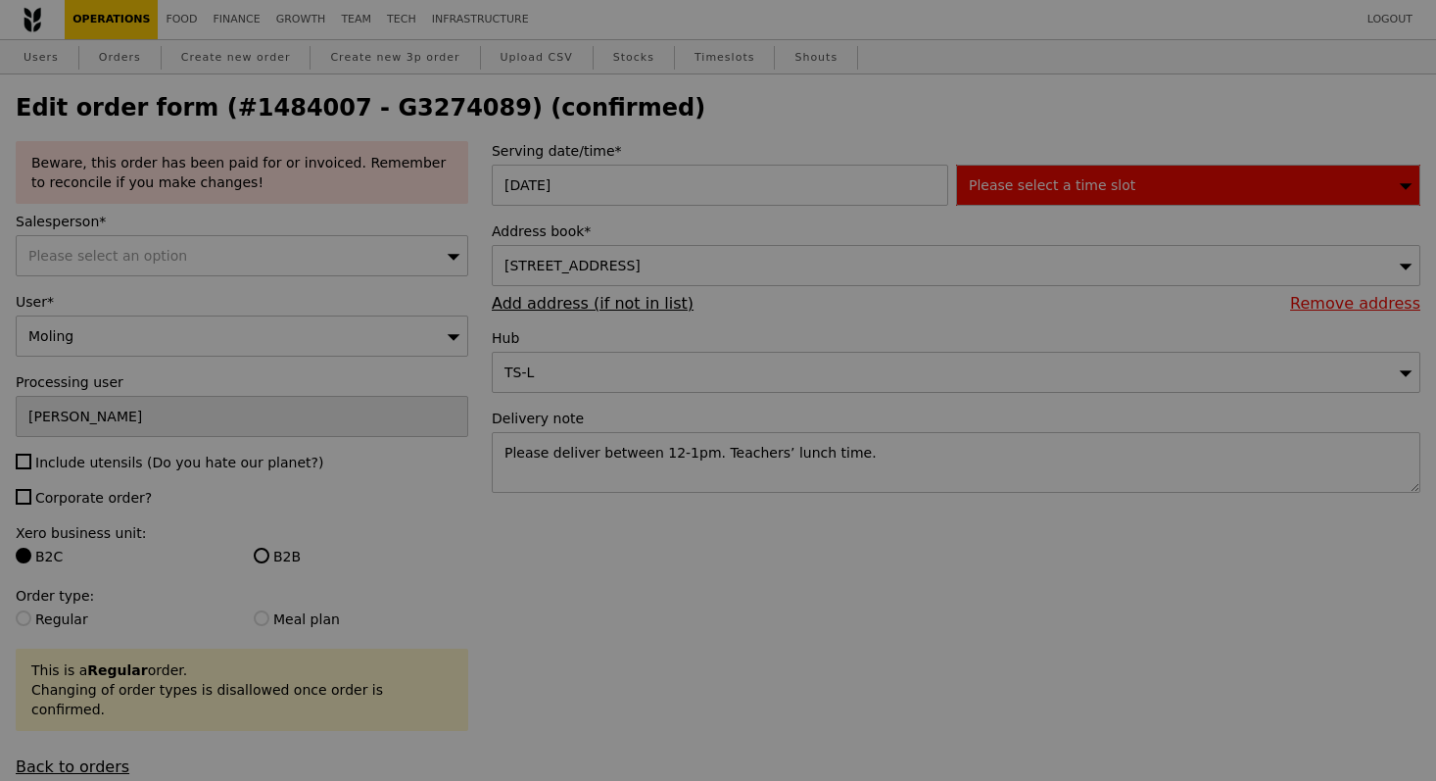
type input "6"
type input "7"
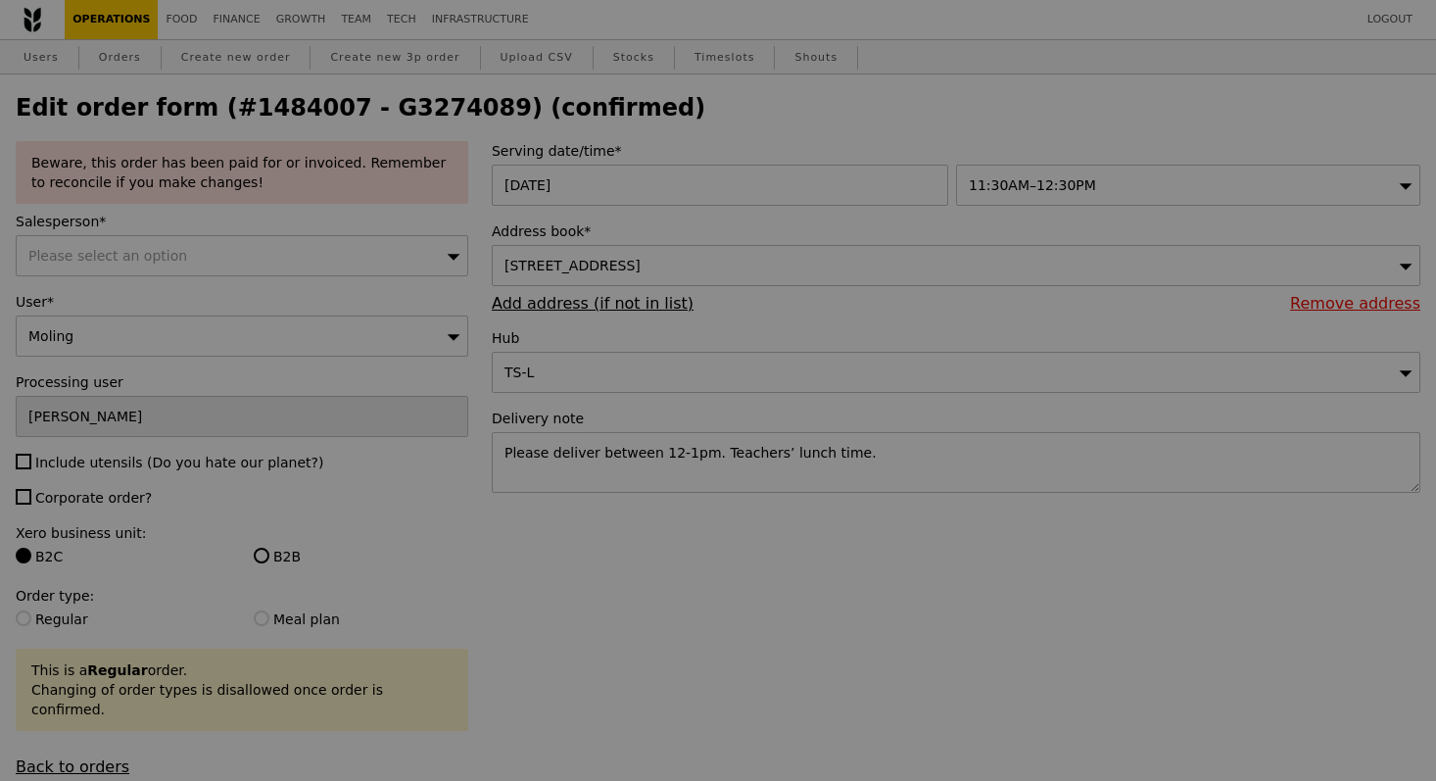
type input "Update"
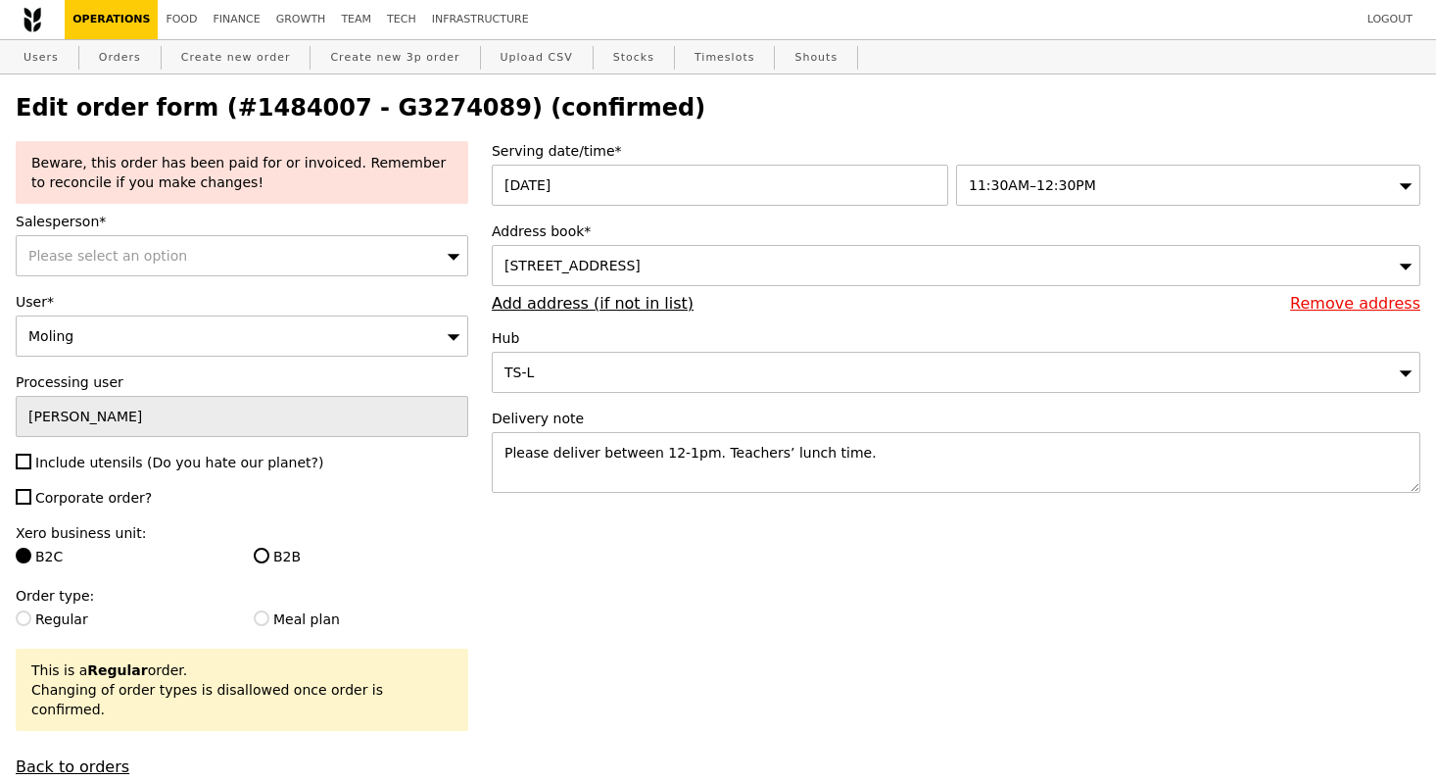
select select "100"
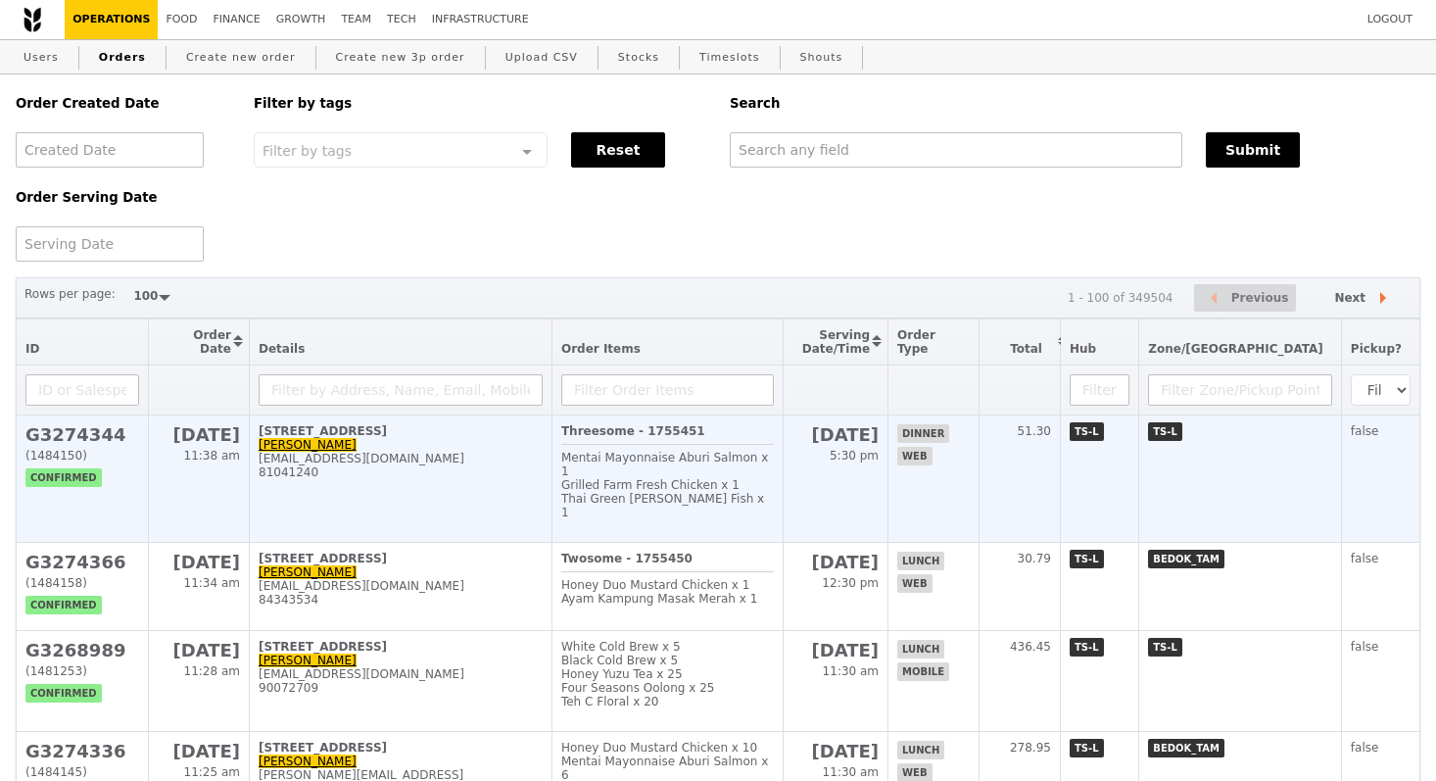
click at [103, 451] on span "G3274344 (1484150) confirmed" at bounding box center [82, 452] width 114 height 56
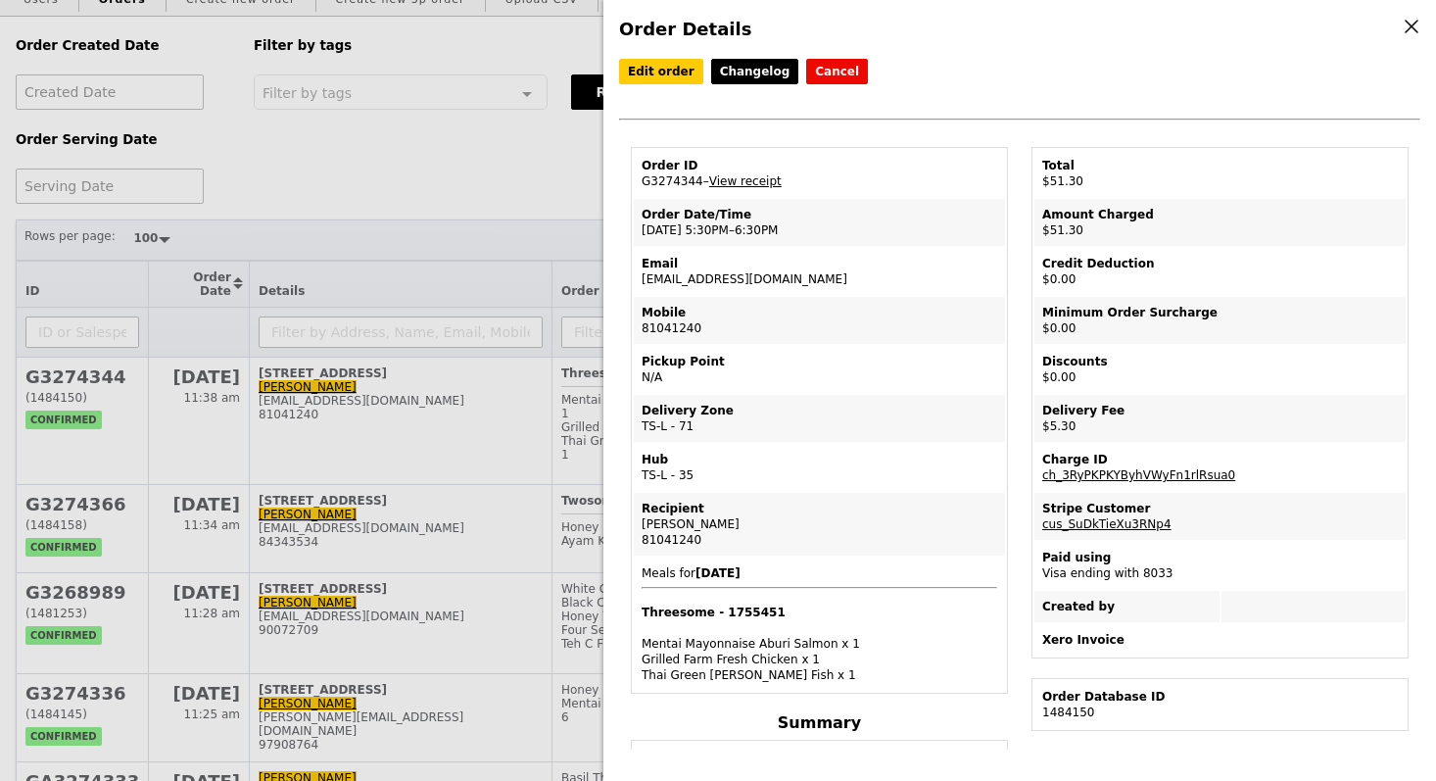
click at [543, 249] on div "Order Details Edit order Changelog Cancel Order ID G3274344 – View receipt Orde…" at bounding box center [718, 390] width 1436 height 781
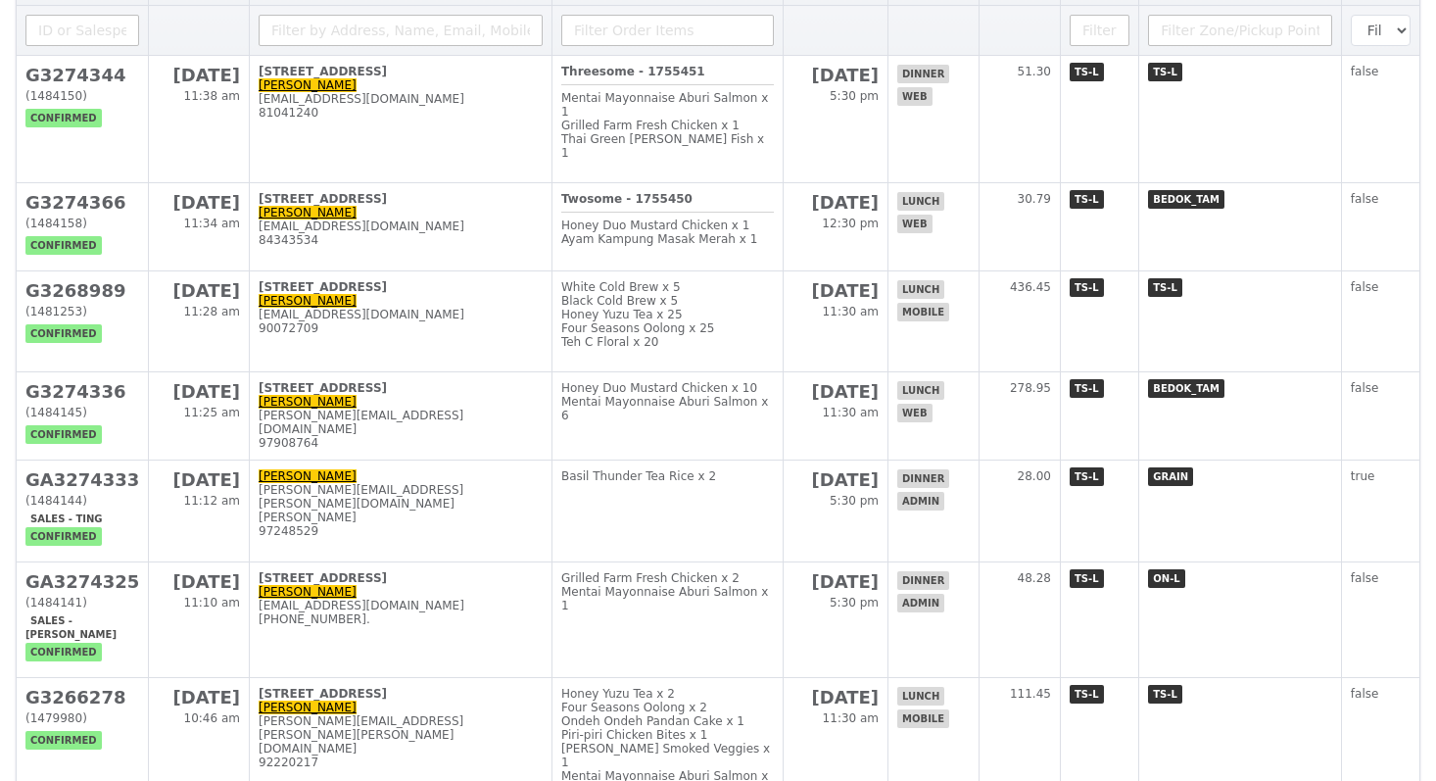
scroll to position [266, 0]
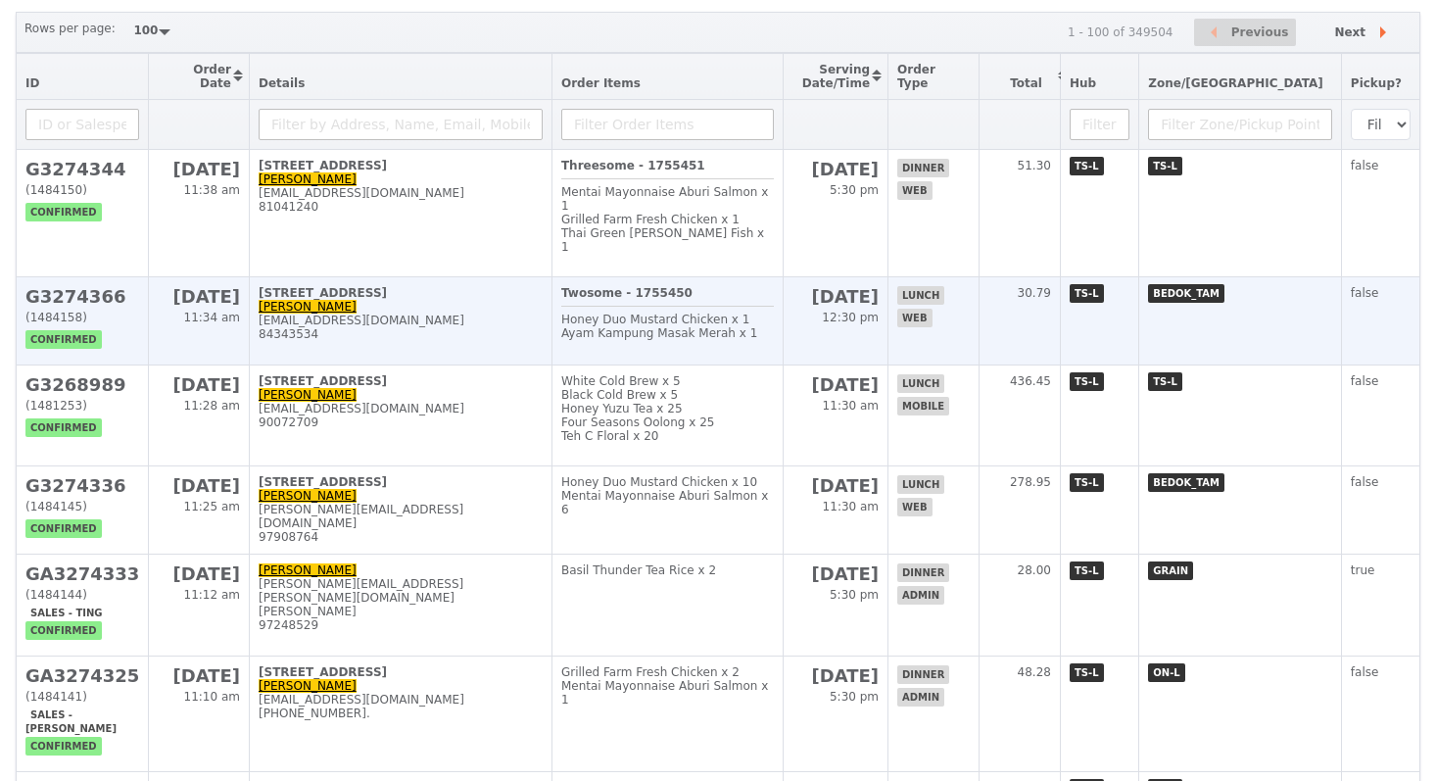
click at [474, 279] on td "934 Tampines Street 91, #02-347 Zikri Hakim irkiz91@gmail.com 84343534" at bounding box center [401, 321] width 303 height 88
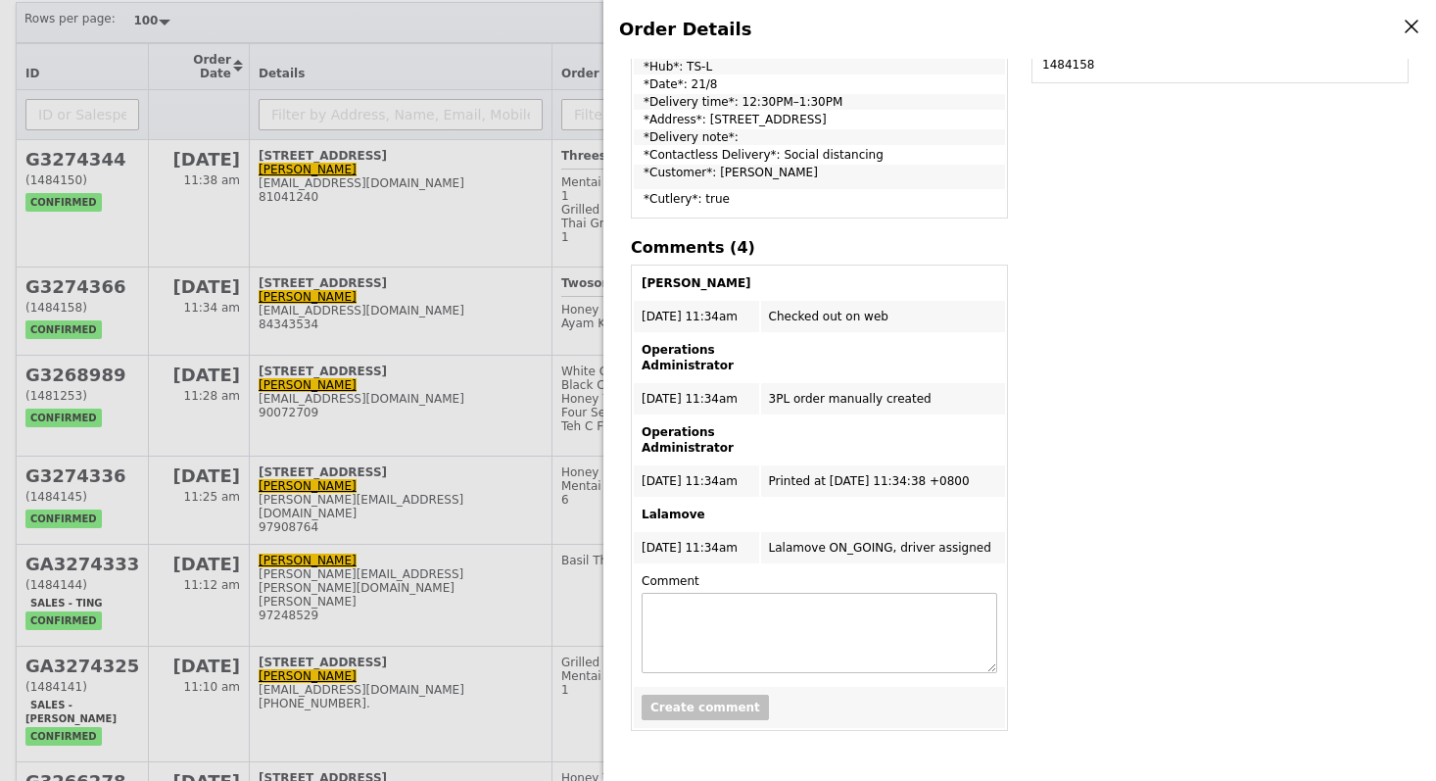
scroll to position [276, 0]
click at [895, 558] on td "Lalamove ON_GOING, driver assigned" at bounding box center [883, 547] width 244 height 31
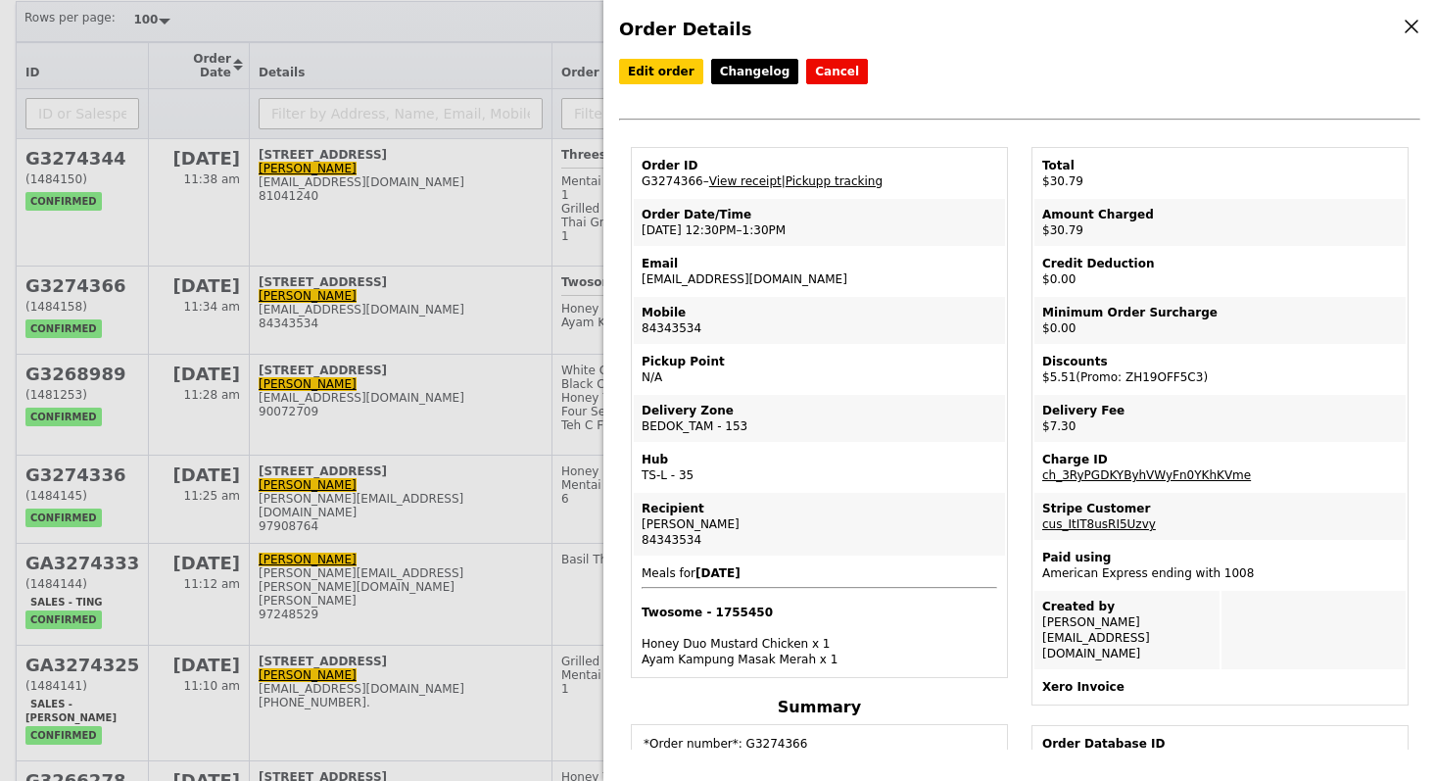
scroll to position [224, 0]
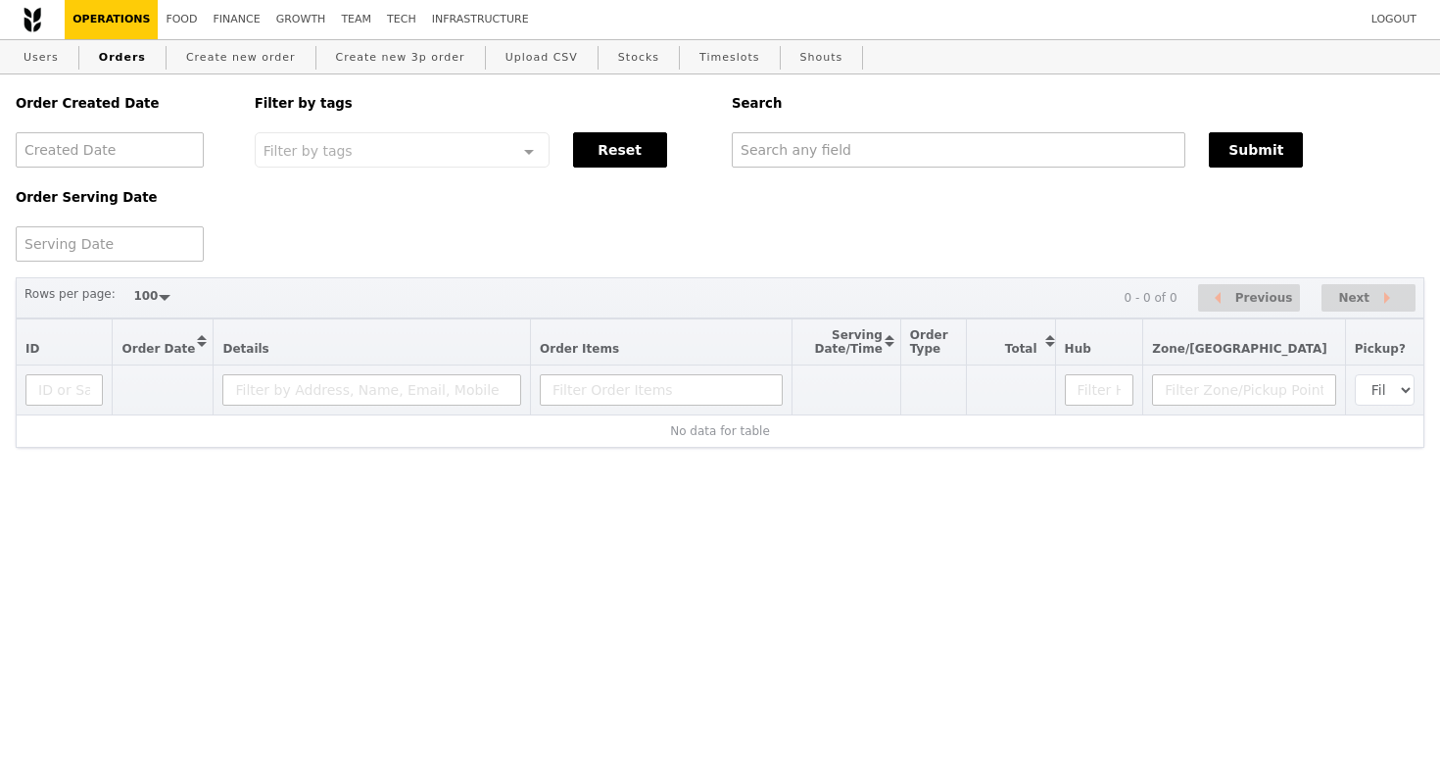
select select "100"
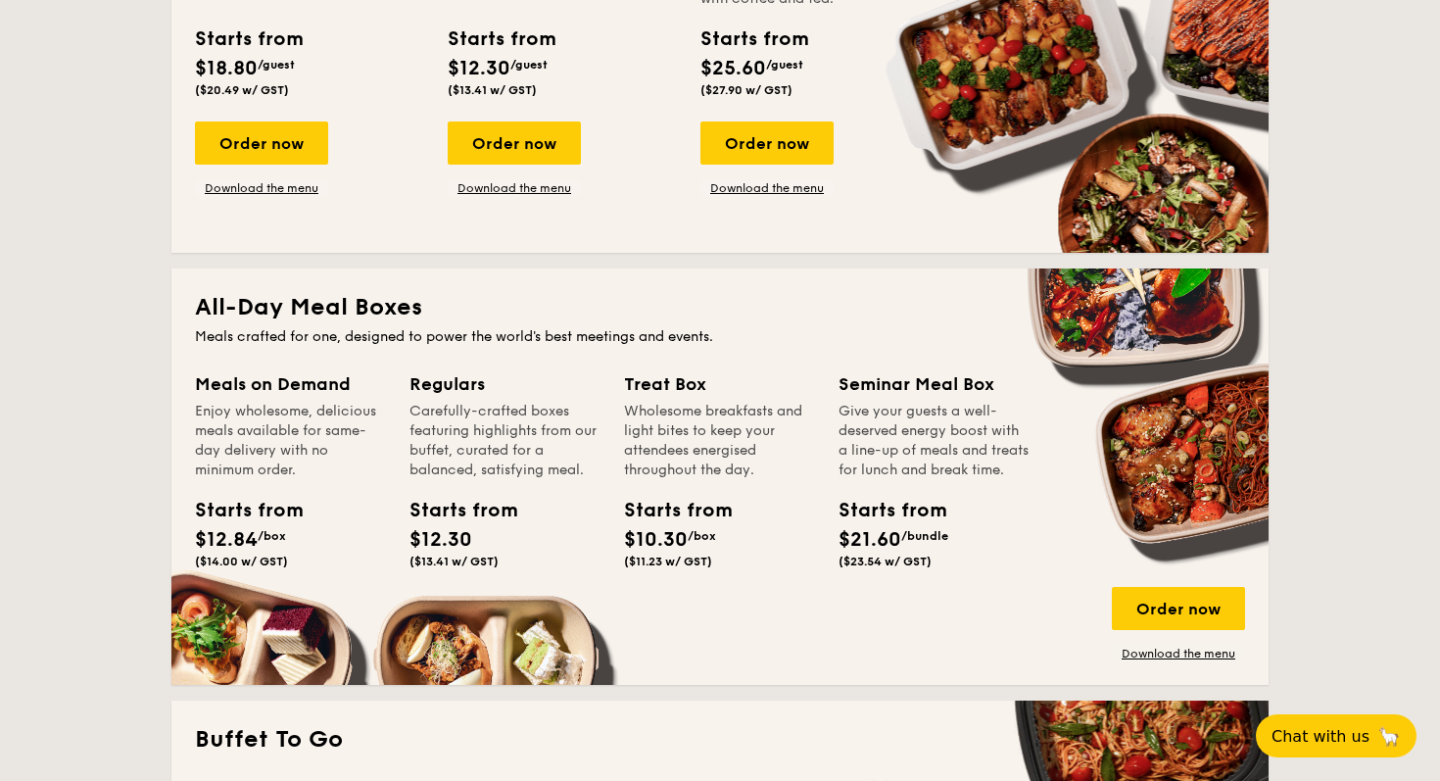
scroll to position [1056, 0]
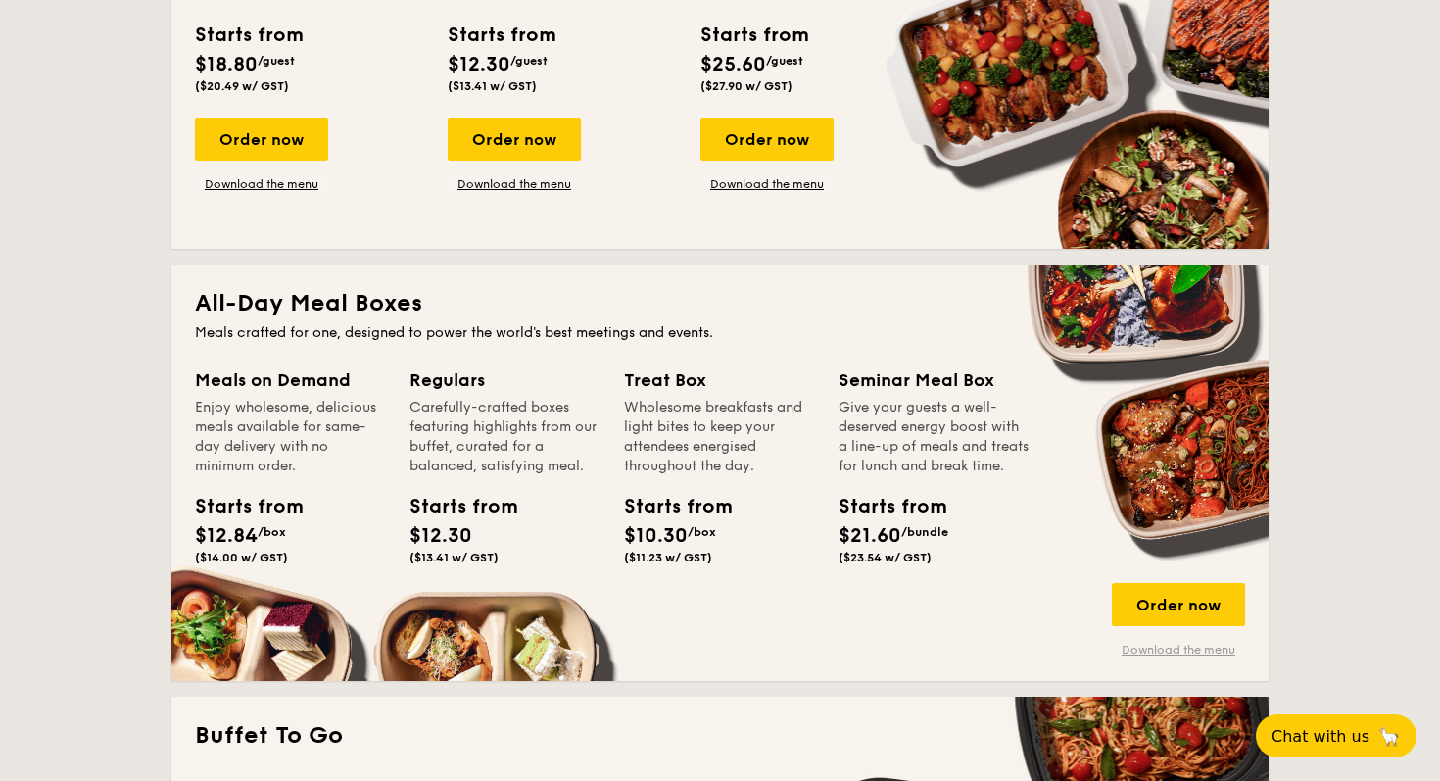
click at [1183, 647] on link "Download the menu" at bounding box center [1178, 650] width 133 height 16
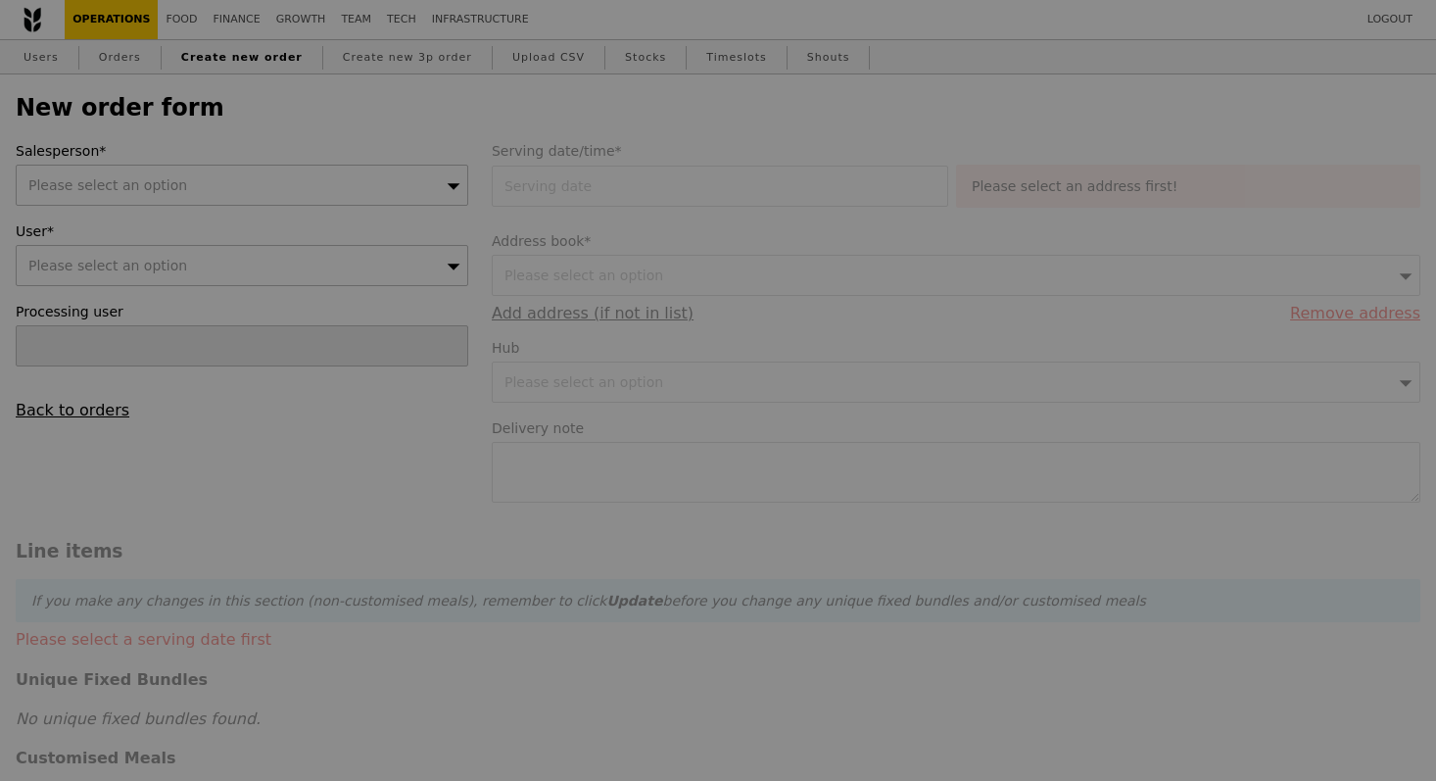
type input "Confirm"
